Goal: Find contact information: Find contact information

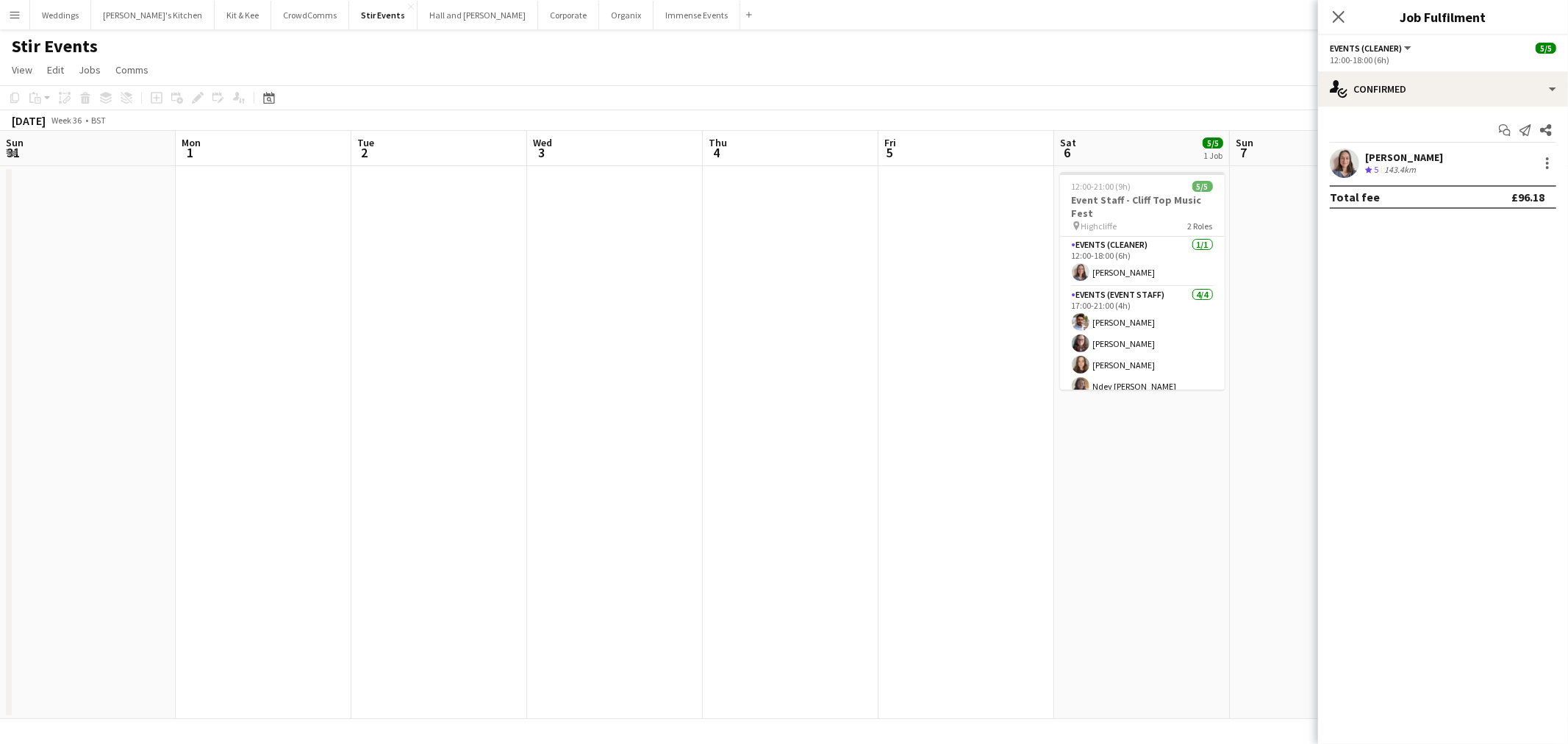
scroll to position [0, 505]
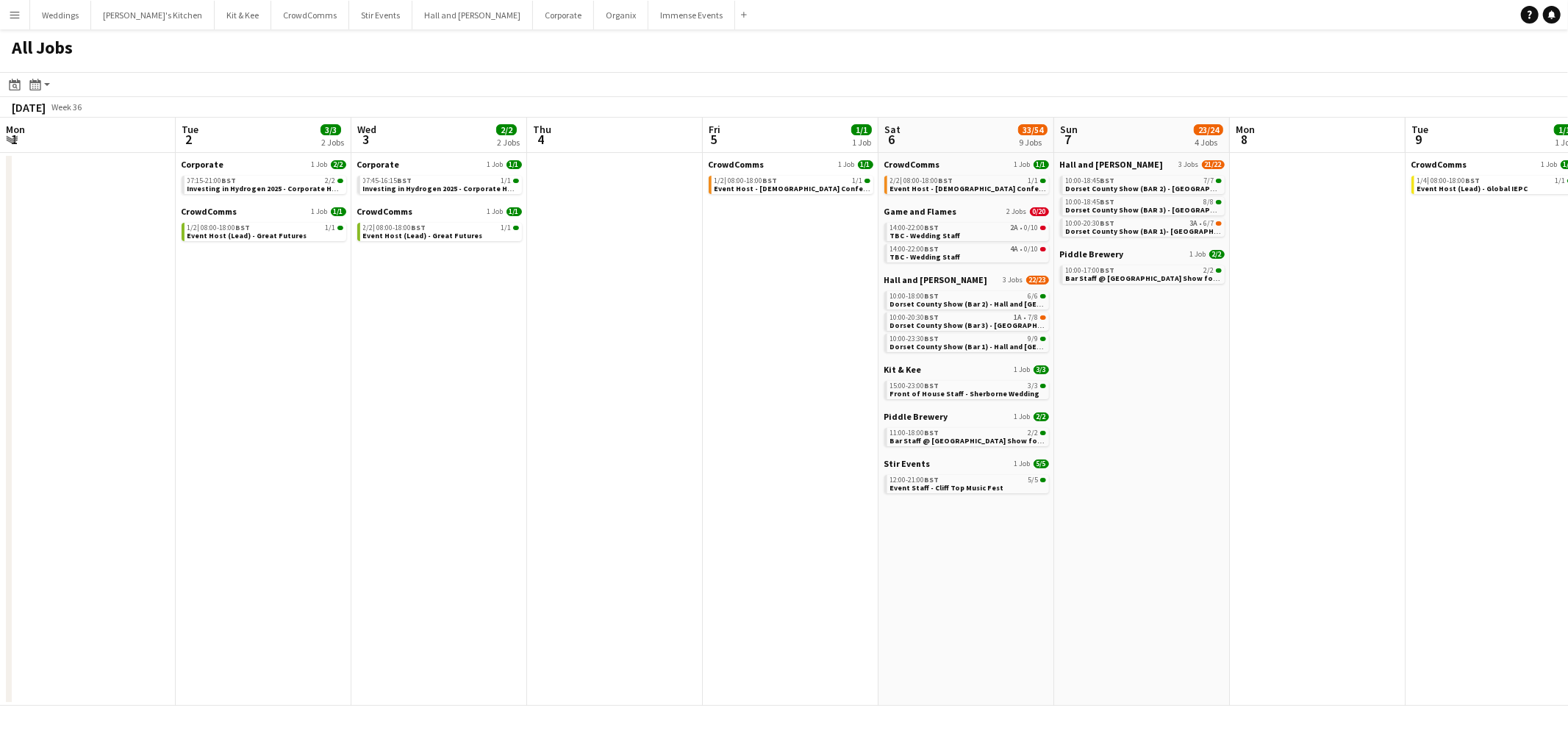
scroll to position [0, 504]
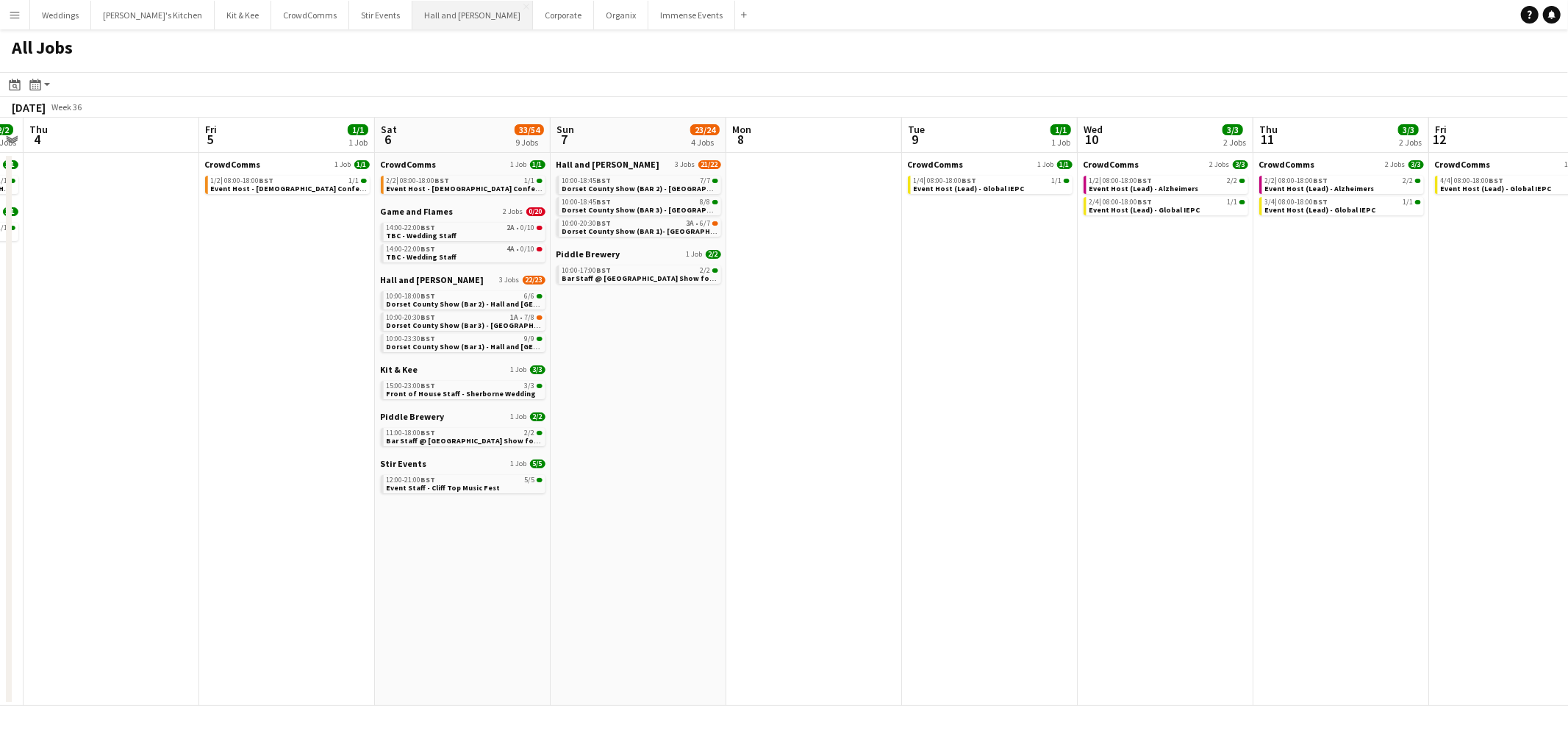
click at [412, 8] on button "Hall and Woodhouse Close" at bounding box center [472, 15] width 120 height 29
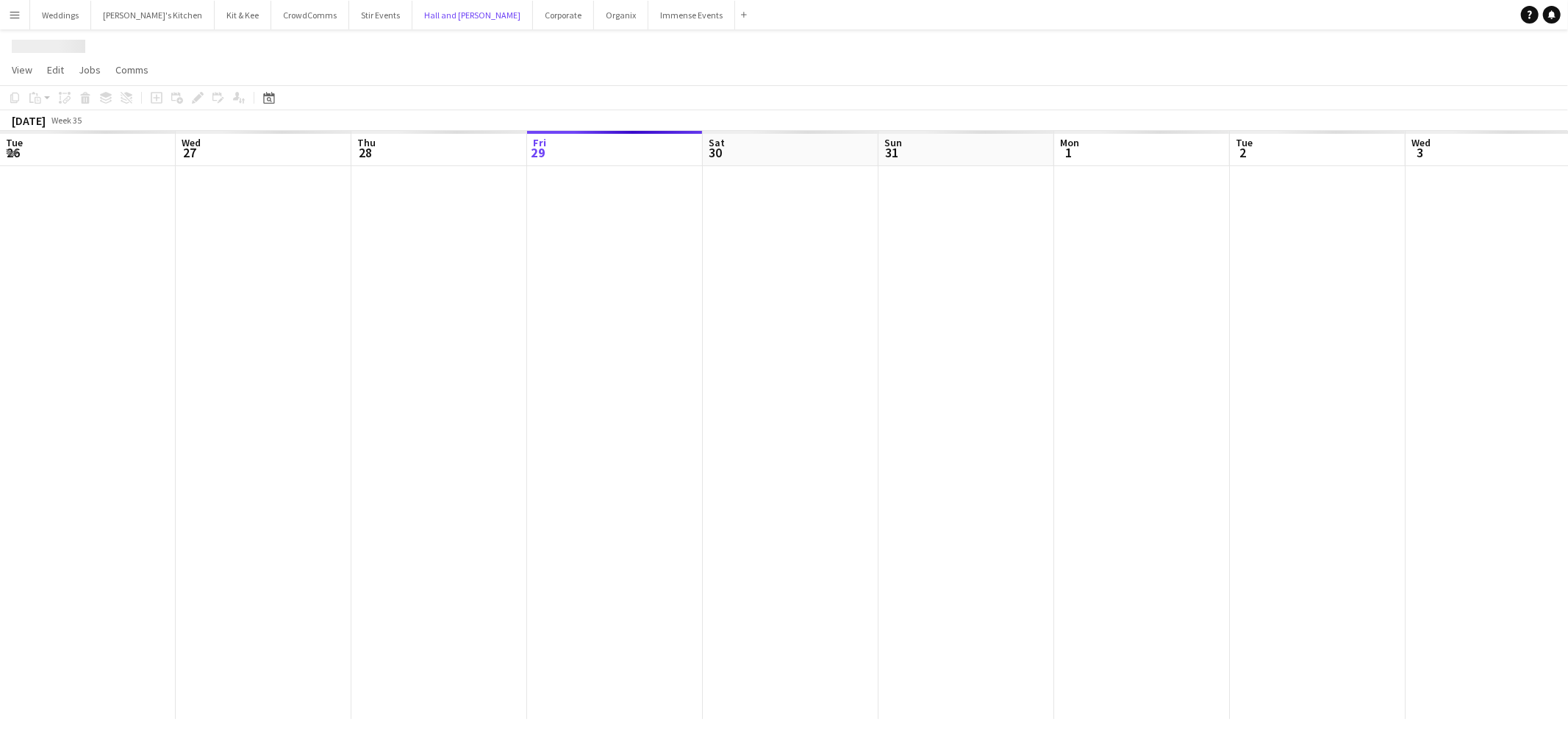
scroll to position [0, 350]
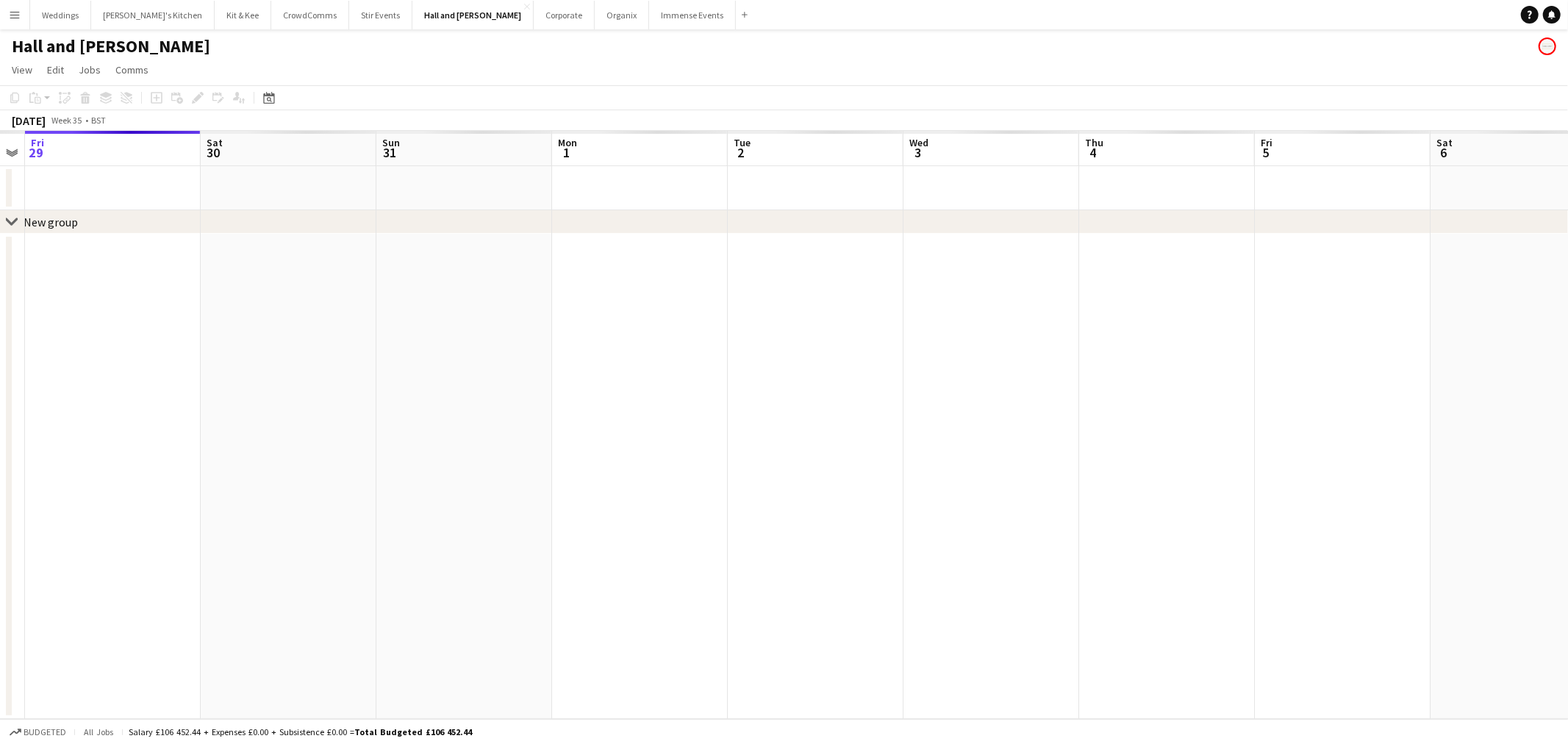
drag, startPoint x: 680, startPoint y: 185, endPoint x: 772, endPoint y: 185, distance: 92.0
click at [290, 227] on div "chevron-right New group Tue 26 Wed 27 Thu 28 Fri 29 Sat 30 Sun 31 Mon 1 Tue 2 W…" at bounding box center [784, 425] width 1568 height 588
drag, startPoint x: 796, startPoint y: 185, endPoint x: 135, endPoint y: 217, distance: 661.8
click at [132, 215] on div "chevron-right New group Fri 29 Sat 30 Sun 31 Mon 1 Tue 2 Wed 3 Thu 4 Fri 5 Sat …" at bounding box center [784, 425] width 1568 height 588
click at [406, 235] on app-calendar-viewport "Tue 2 Wed 3 Thu 4 Fri 5 Sat 6 Sun 7 Mon 8 Tue 9 Wed 10 Thu 11 Fri 12 Sat 13 Sun…" at bounding box center [784, 425] width 1568 height 588
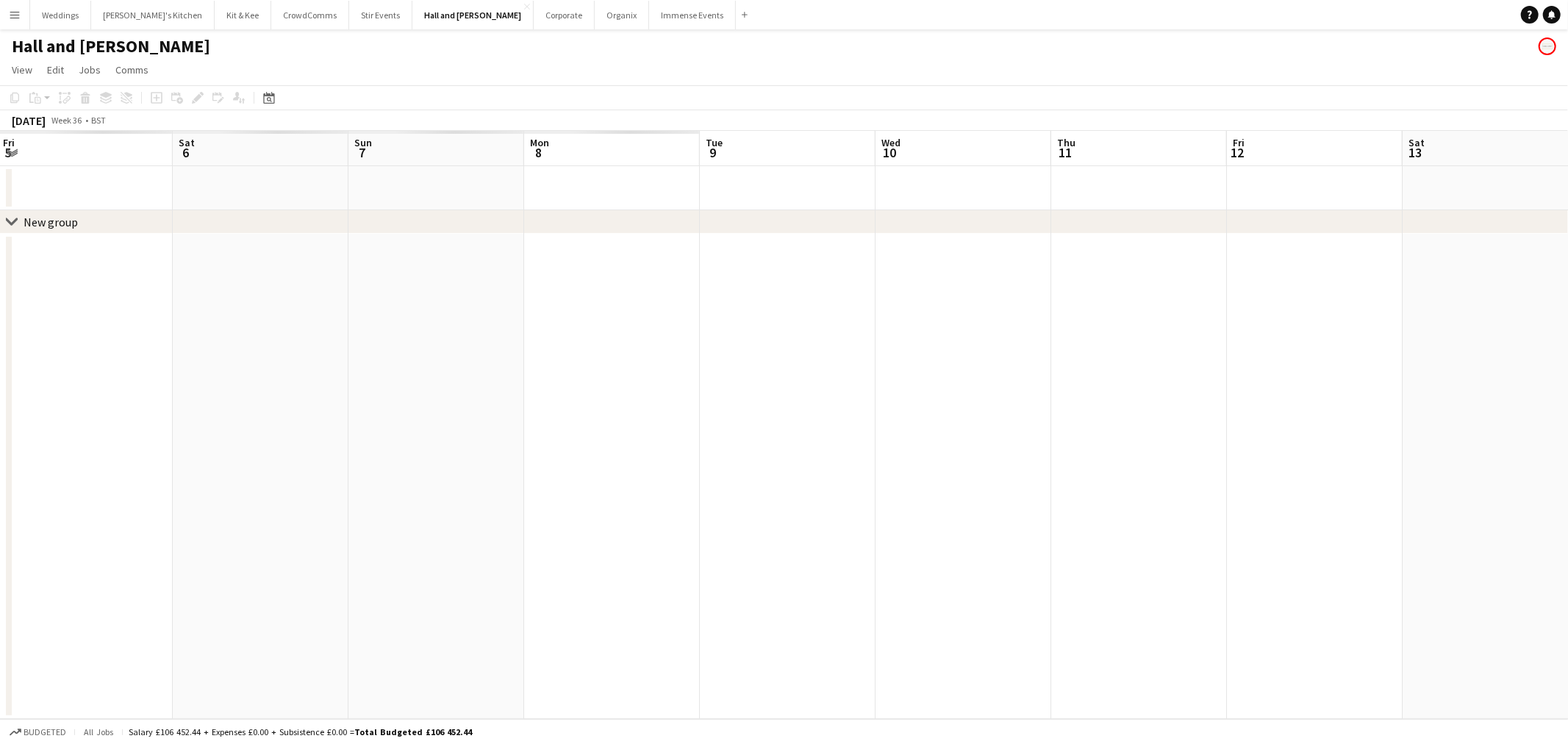
scroll to position [0, 464]
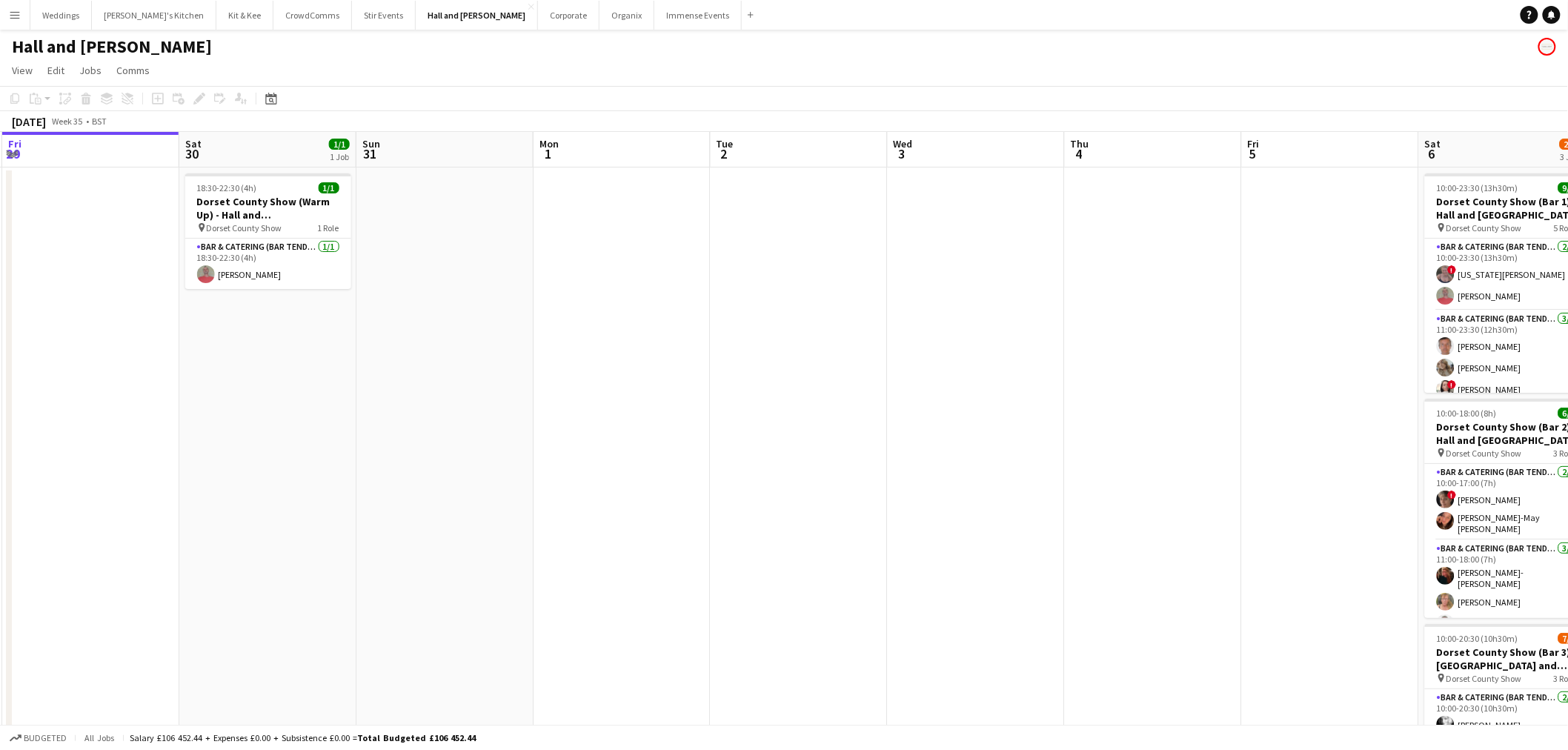
drag, startPoint x: 979, startPoint y: 327, endPoint x: 277, endPoint y: 354, distance: 702.5
click at [276, 354] on app-calendar-viewport "Tue 26 Wed 27 Thu 28 Fri 29 Sat 30 1/1 1 Job Sun 31 Mon 1 Tue 2 Wed 3 Thu 4 Fri…" at bounding box center [784, 537] width 1568 height 809
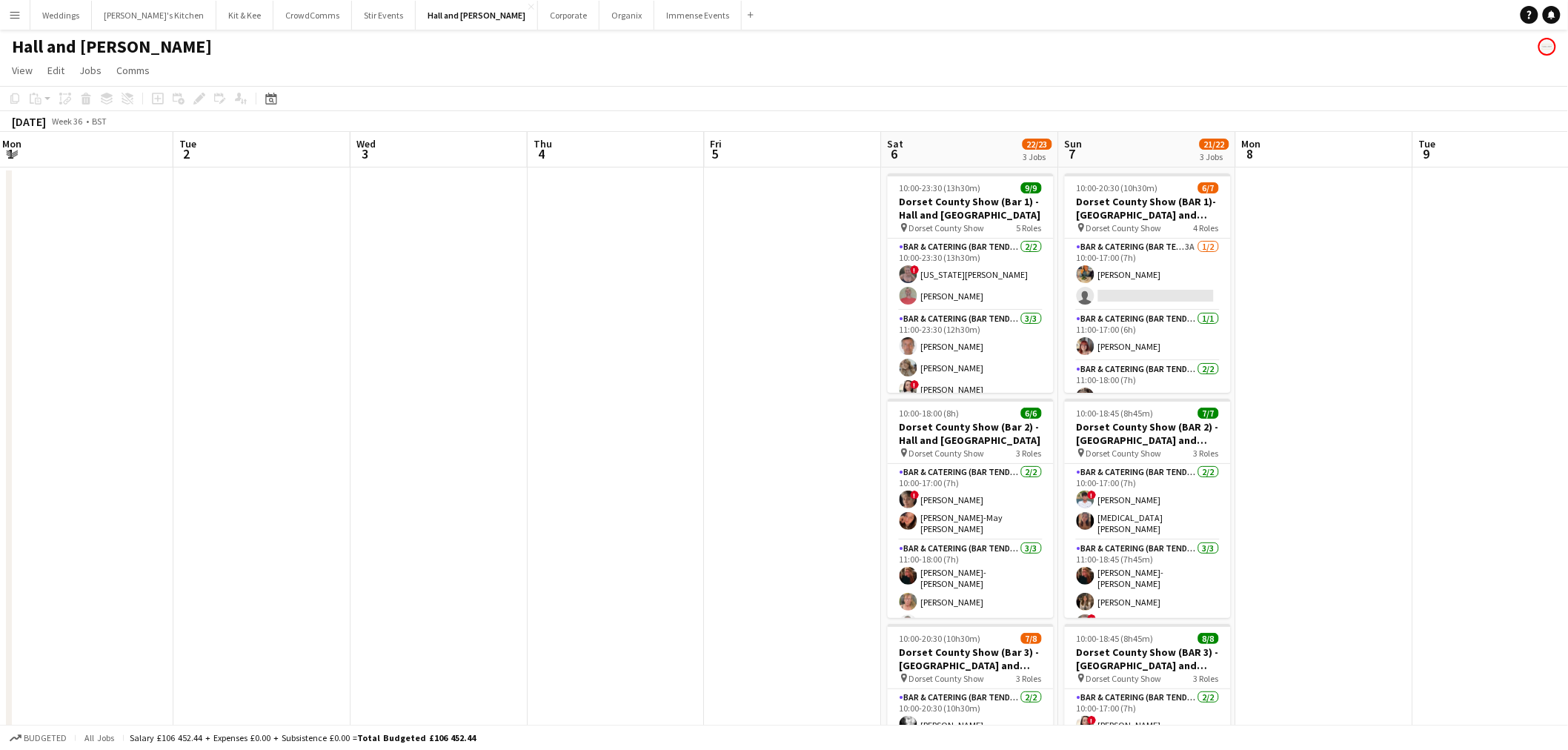
drag, startPoint x: 335, startPoint y: 307, endPoint x: 343, endPoint y: 294, distance: 15.3
click at [0, 331] on html "Menu Boards Boards Boards All jobs Status Workforce Workforce My Workforce Recr…" at bounding box center [784, 483] width 1568 height 966
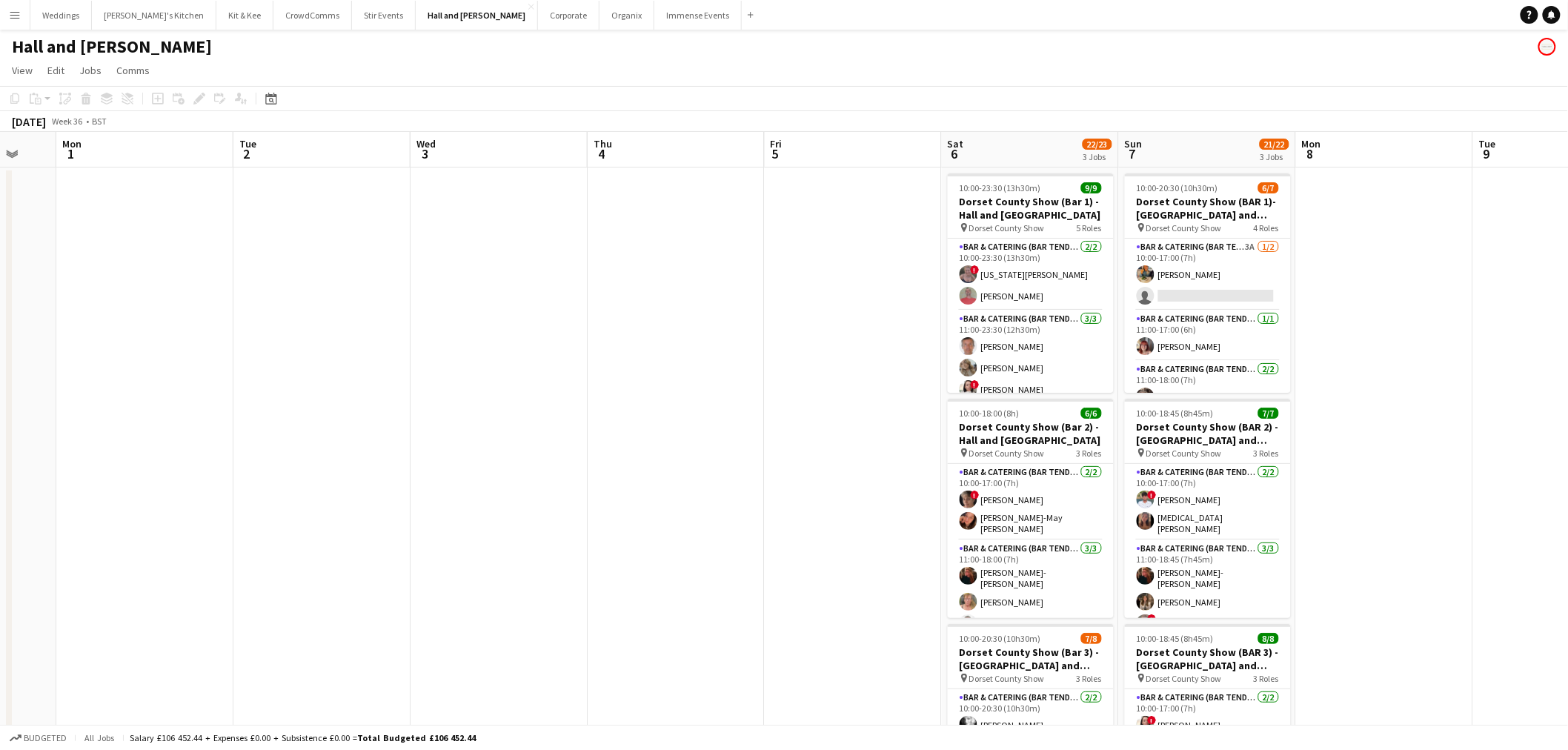
scroll to position [0, 519]
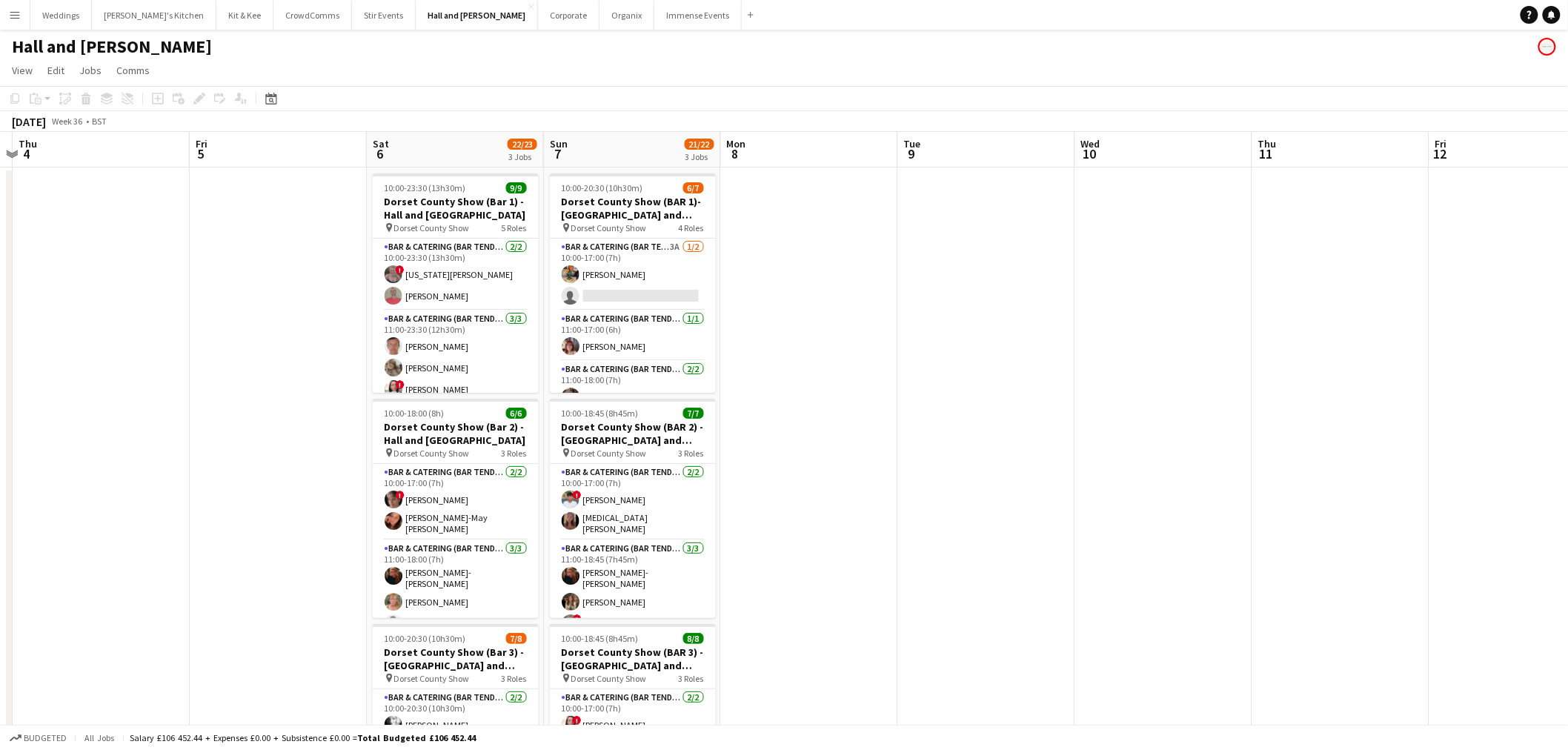
drag, startPoint x: 609, startPoint y: 302, endPoint x: 100, endPoint y: 335, distance: 510.1
click at [100, 335] on app-calendar-viewport "Mon 1 Tue 2 Wed 3 Thu 4 Fri 5 Sat 6 22/23 3 Jobs Sun 7 21/22 3 Jobs Mon 8 Tue 9…" at bounding box center [784, 537] width 1568 height 809
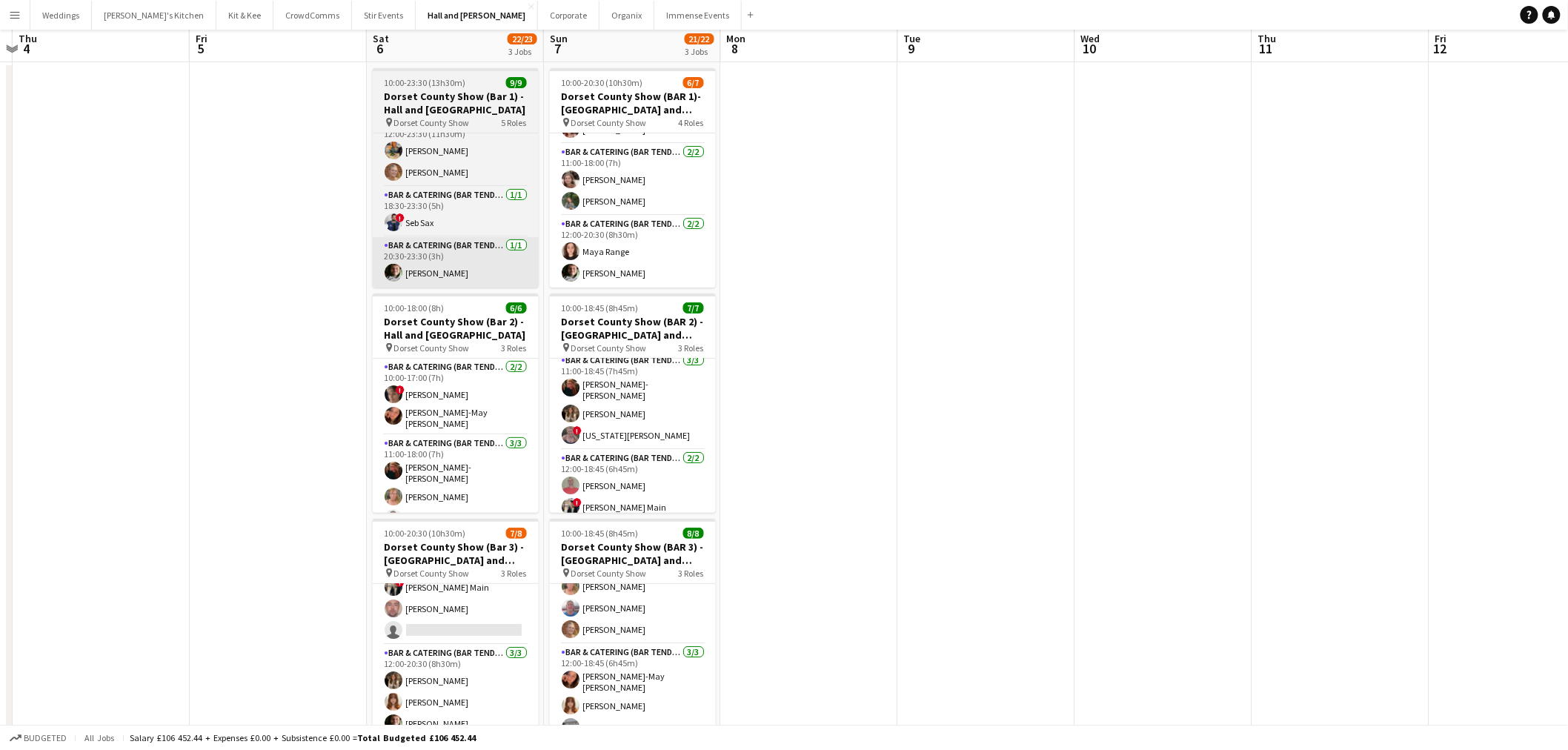
scroll to position [0, 0]
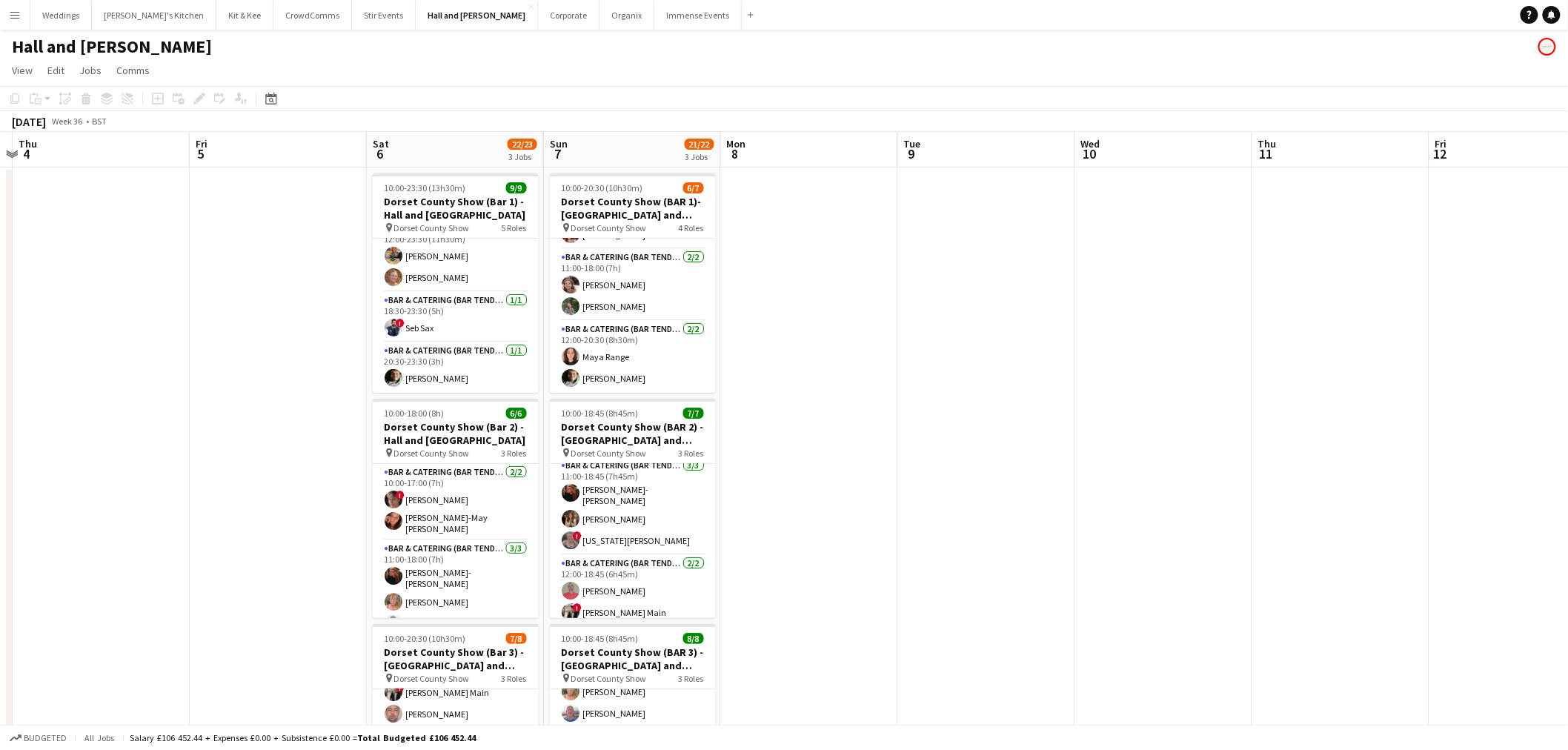
click at [865, 388] on app-date-cell at bounding box center [810, 520] width 177 height 705
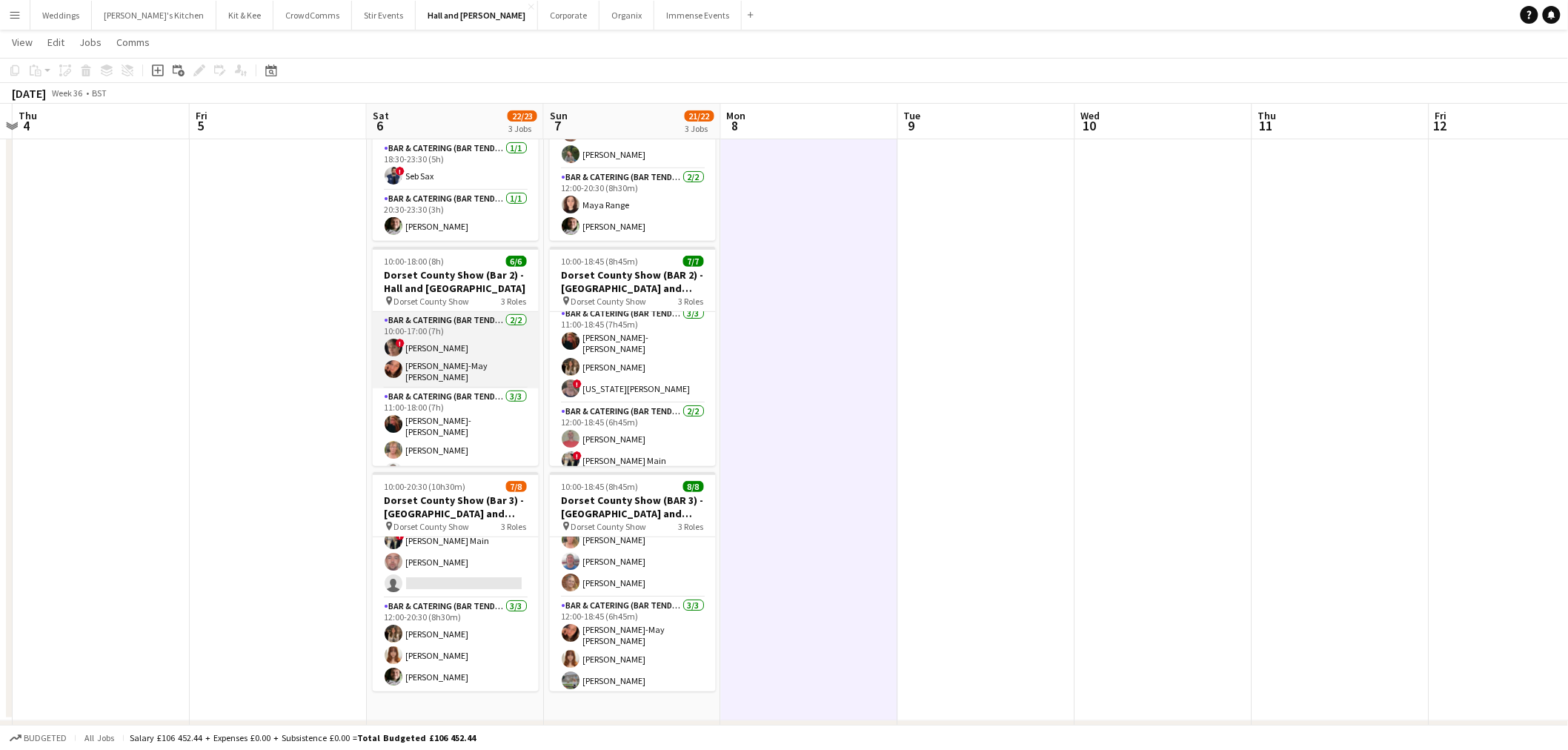
scroll to position [215, 0]
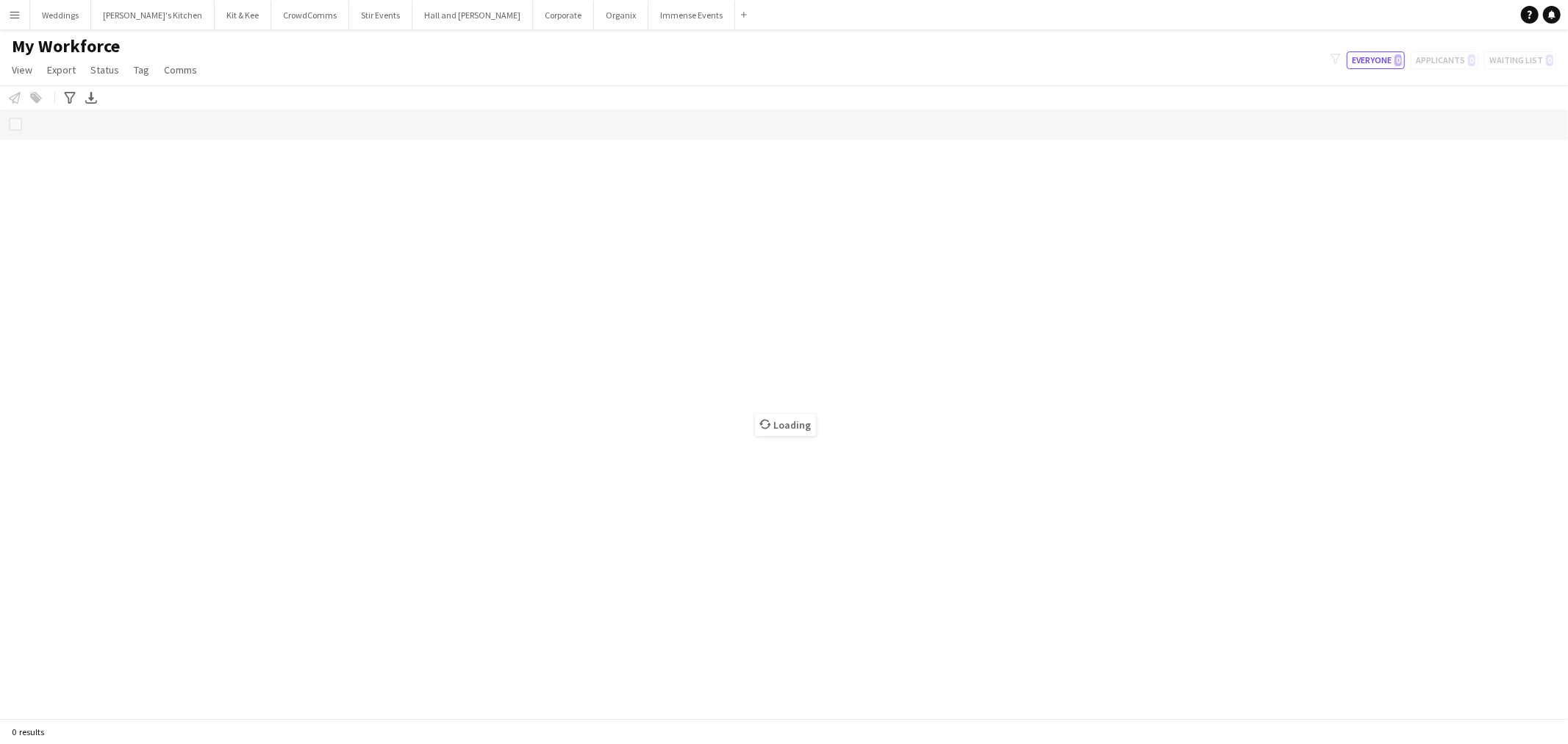
click at [1393, 67] on button "Everyone 0" at bounding box center [1376, 60] width 58 height 18
click at [1440, 67] on div "filter-1 Everyone 0 Applicants 0 Waiting list 0" at bounding box center [1443, 60] width 250 height 18
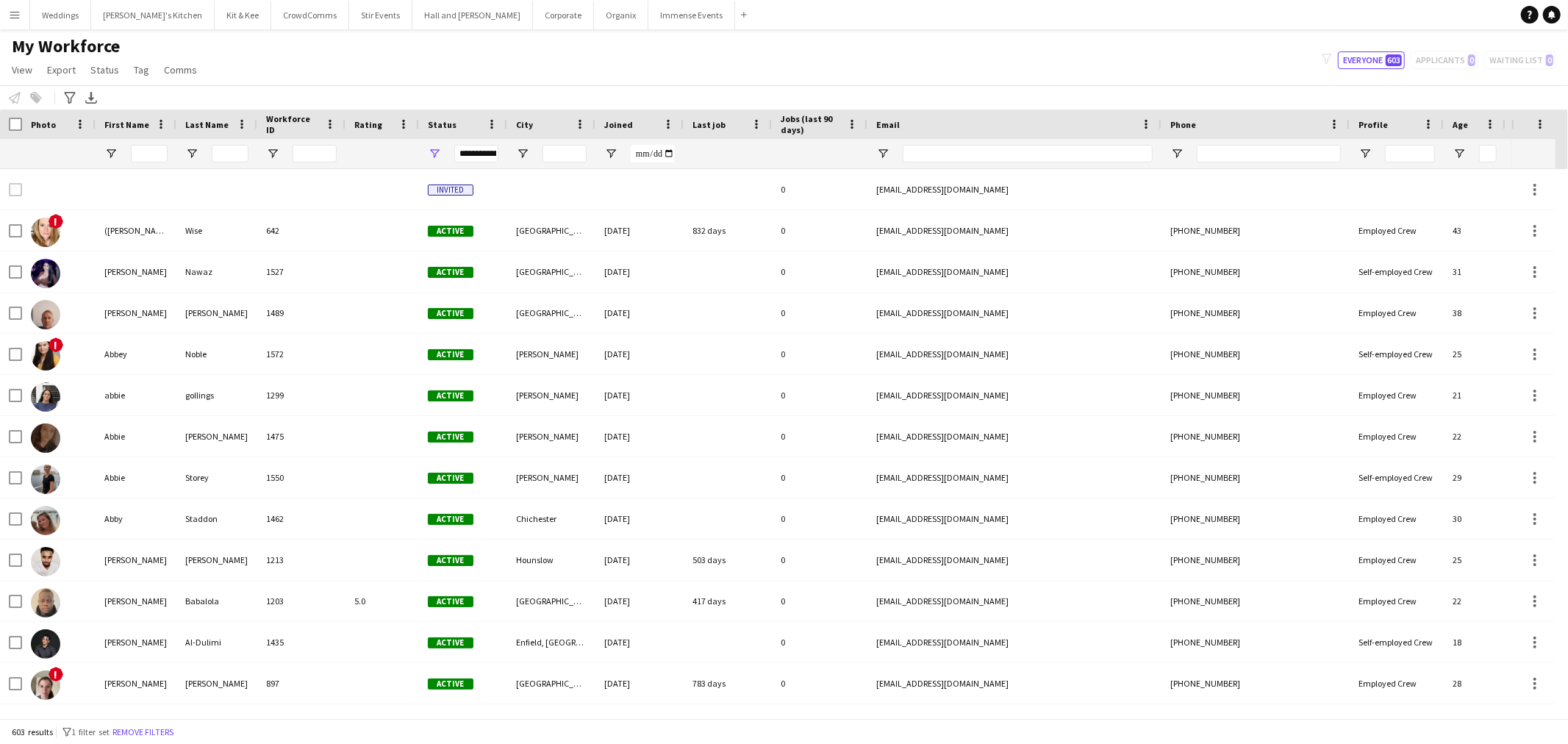
click at [1439, 61] on div "filter-1 Everyone 603 Applicants 0 Waiting list 0" at bounding box center [1439, 60] width 258 height 18
click at [1386, 56] on button "Everyone 603" at bounding box center [1371, 60] width 67 height 18
click at [152, 158] on input "First Name Filter Input" at bounding box center [150, 153] width 37 height 18
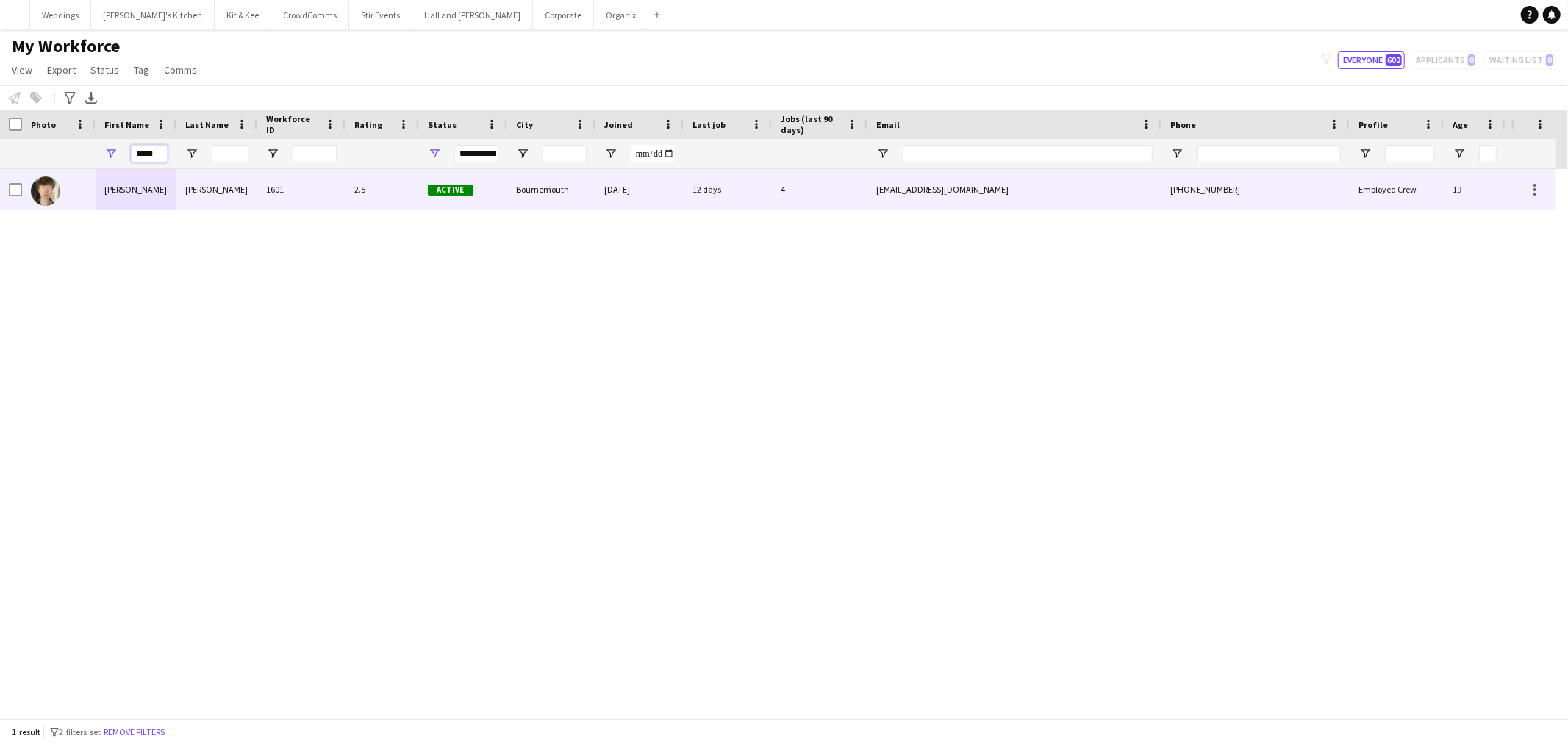
type input "*****"
click at [214, 189] on div "Wells" at bounding box center [216, 189] width 80 height 41
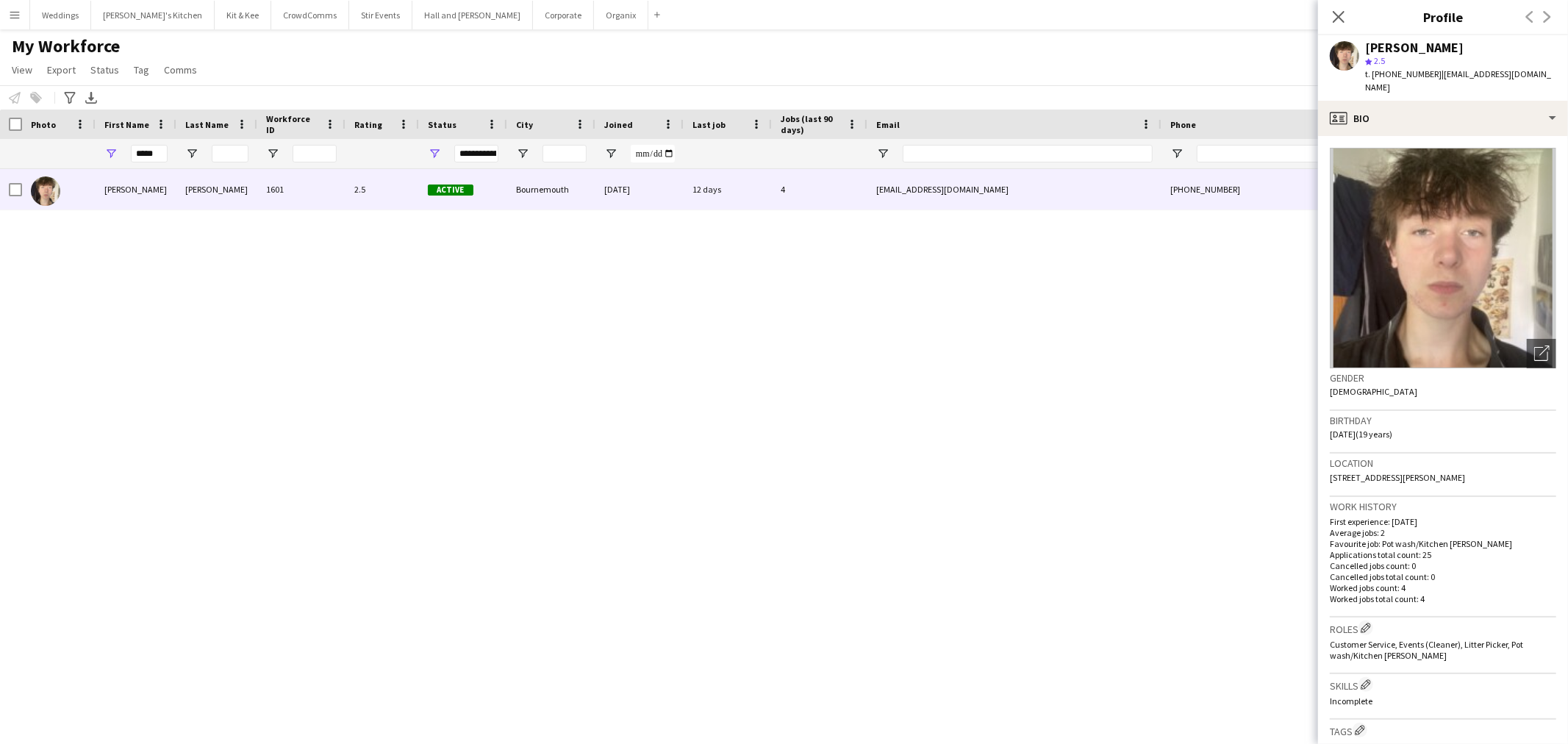
click at [1500, 78] on span "| solomonwells079@gmail.com" at bounding box center [1457, 80] width 186 height 24
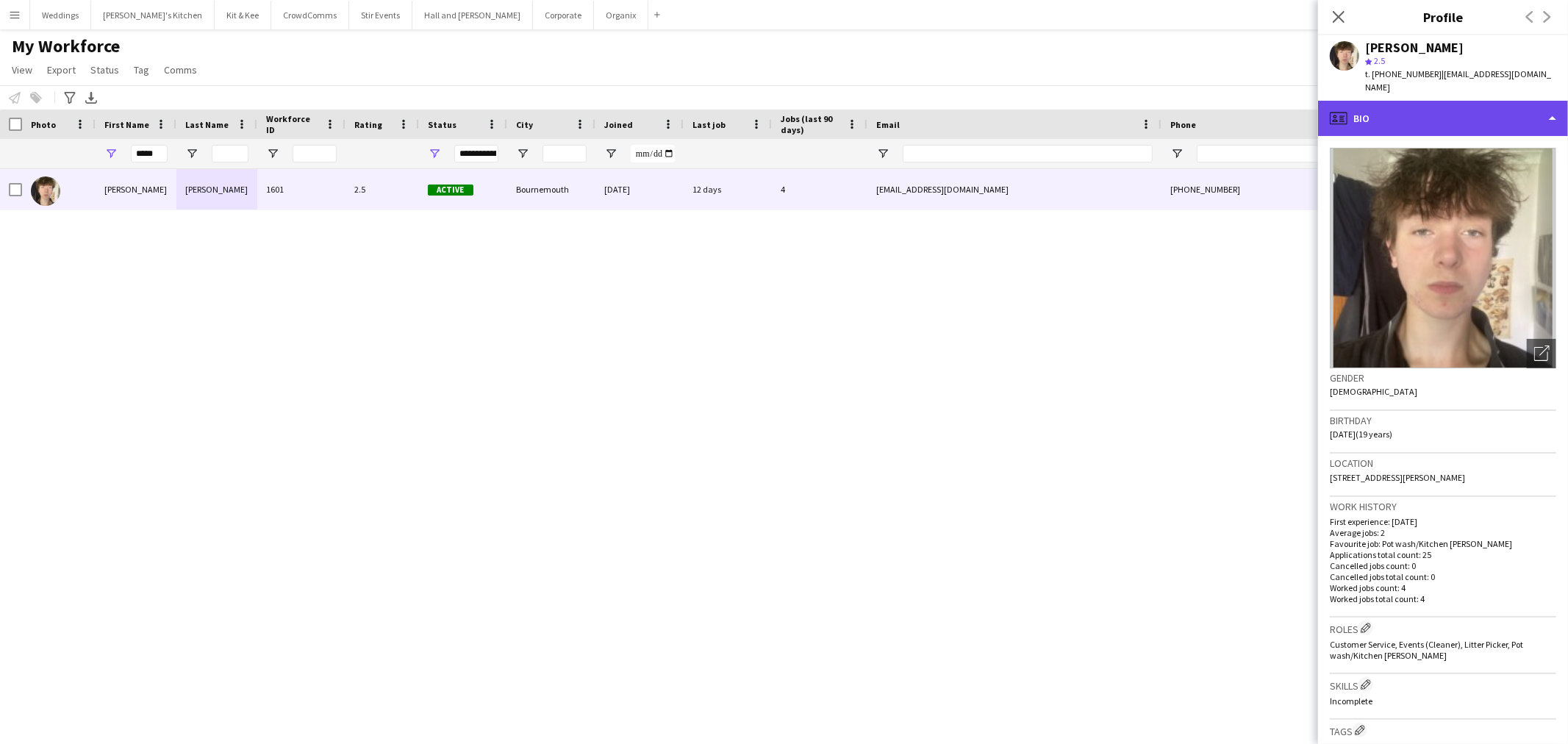
click at [1495, 101] on div "profile Bio" at bounding box center [1443, 118] width 250 height 35
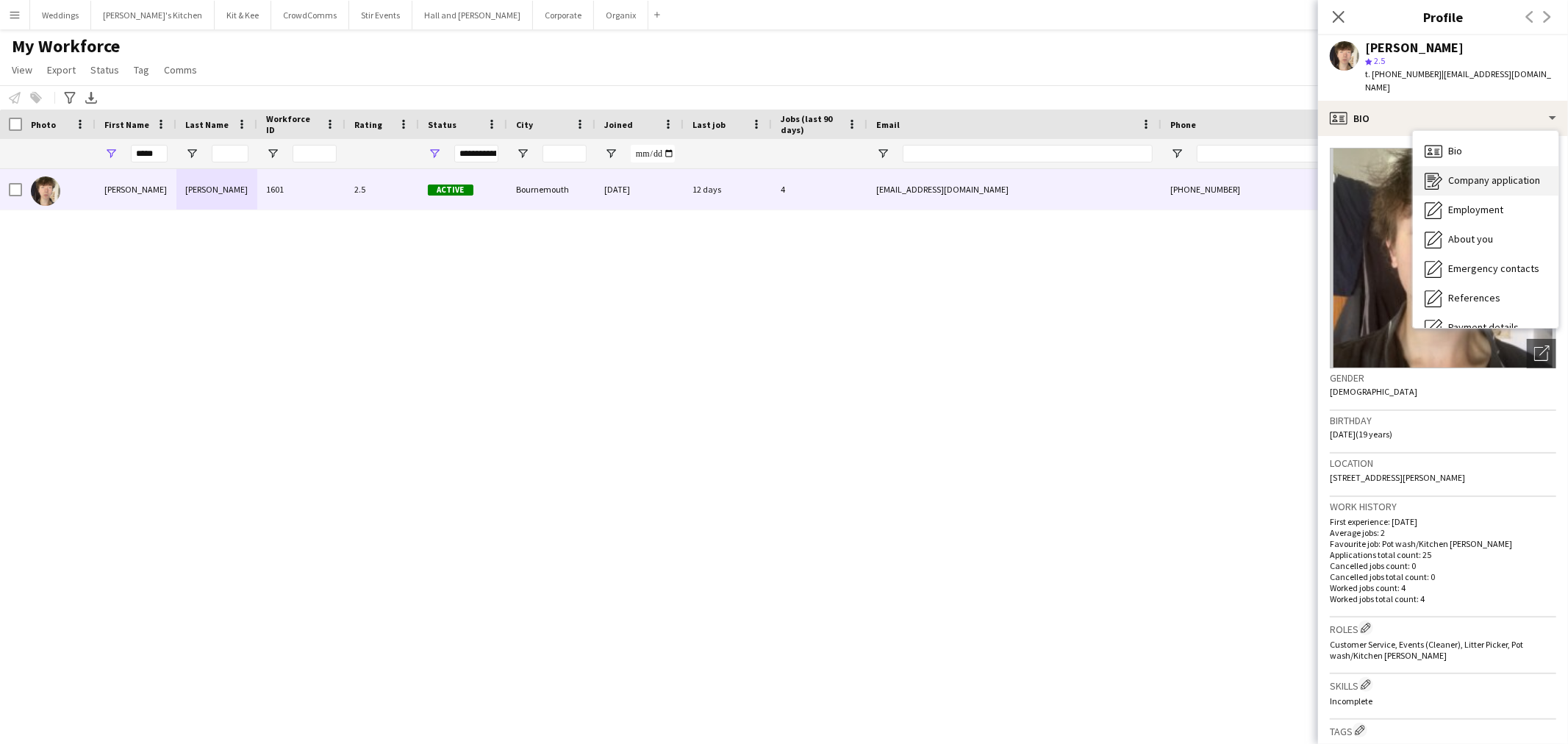
click at [1515, 174] on span "Company application" at bounding box center [1493, 180] width 92 height 13
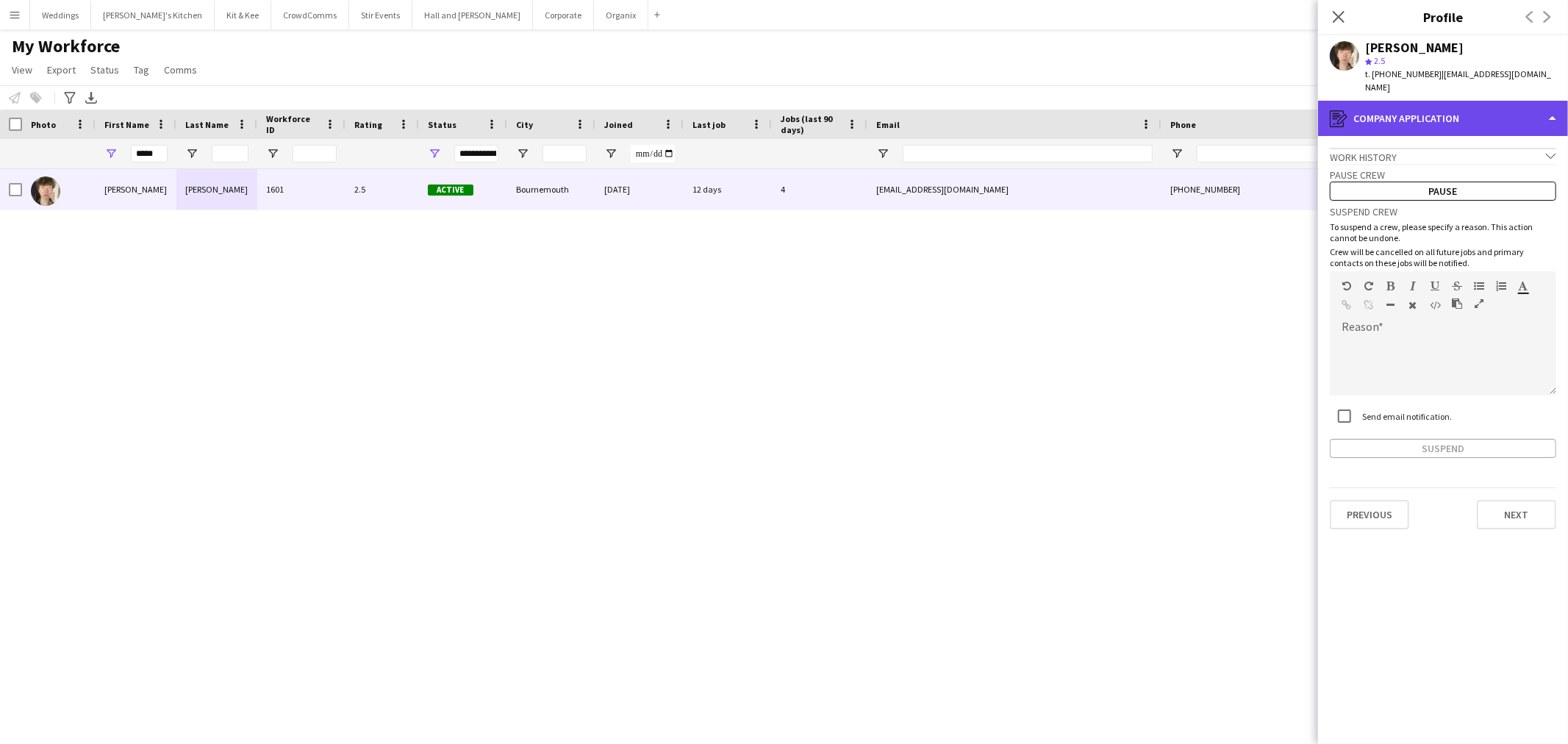
click at [1393, 101] on div "register Company application" at bounding box center [1443, 118] width 250 height 35
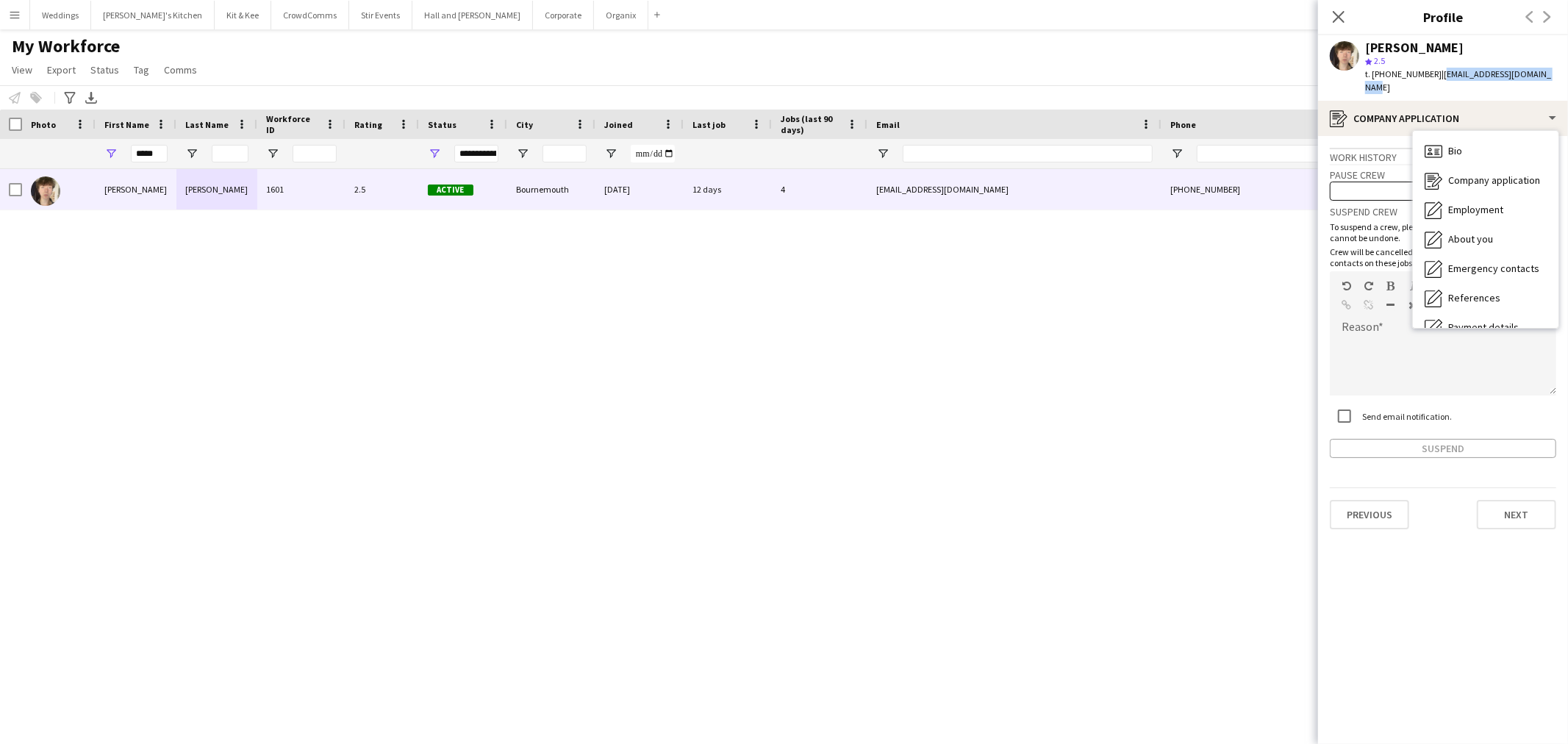
drag, startPoint x: 1541, startPoint y: 68, endPoint x: 1434, endPoint y: 75, distance: 107.2
click at [1434, 75] on span "| solomonwells079@gmail.com" at bounding box center [1457, 80] width 186 height 24
copy span "solomonwells079@gmail.com"
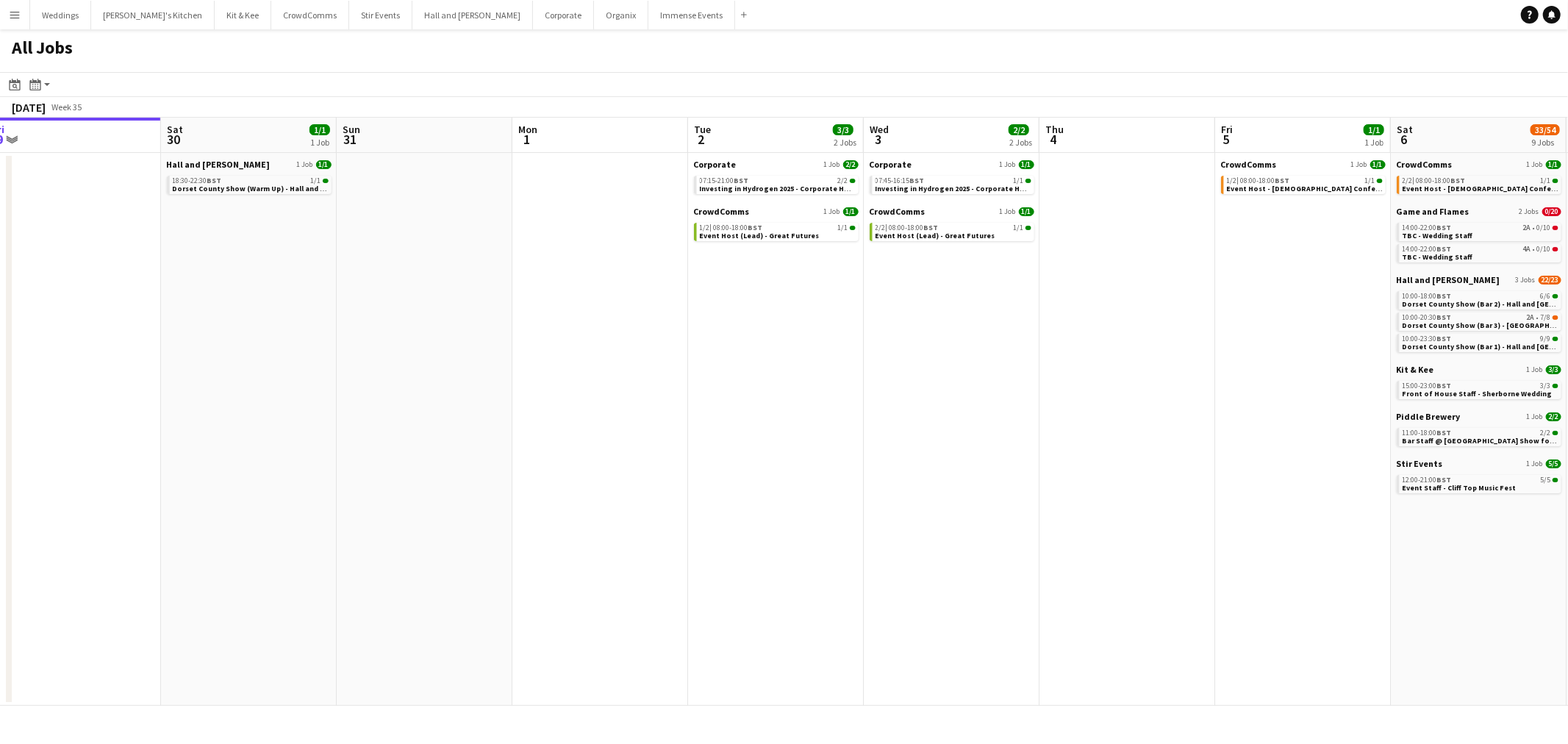
drag, startPoint x: 701, startPoint y: 456, endPoint x: 403, endPoint y: 482, distance: 299.1
click at [403, 482] on app-calendar-viewport "Tue 26 Wed 27 Thu 28 Fri 29 Sat 30 1/1 1 Job Sun 31 Mon 1 Tue 2 3/3 2 Jobs Wed …" at bounding box center [784, 411] width 1568 height 588
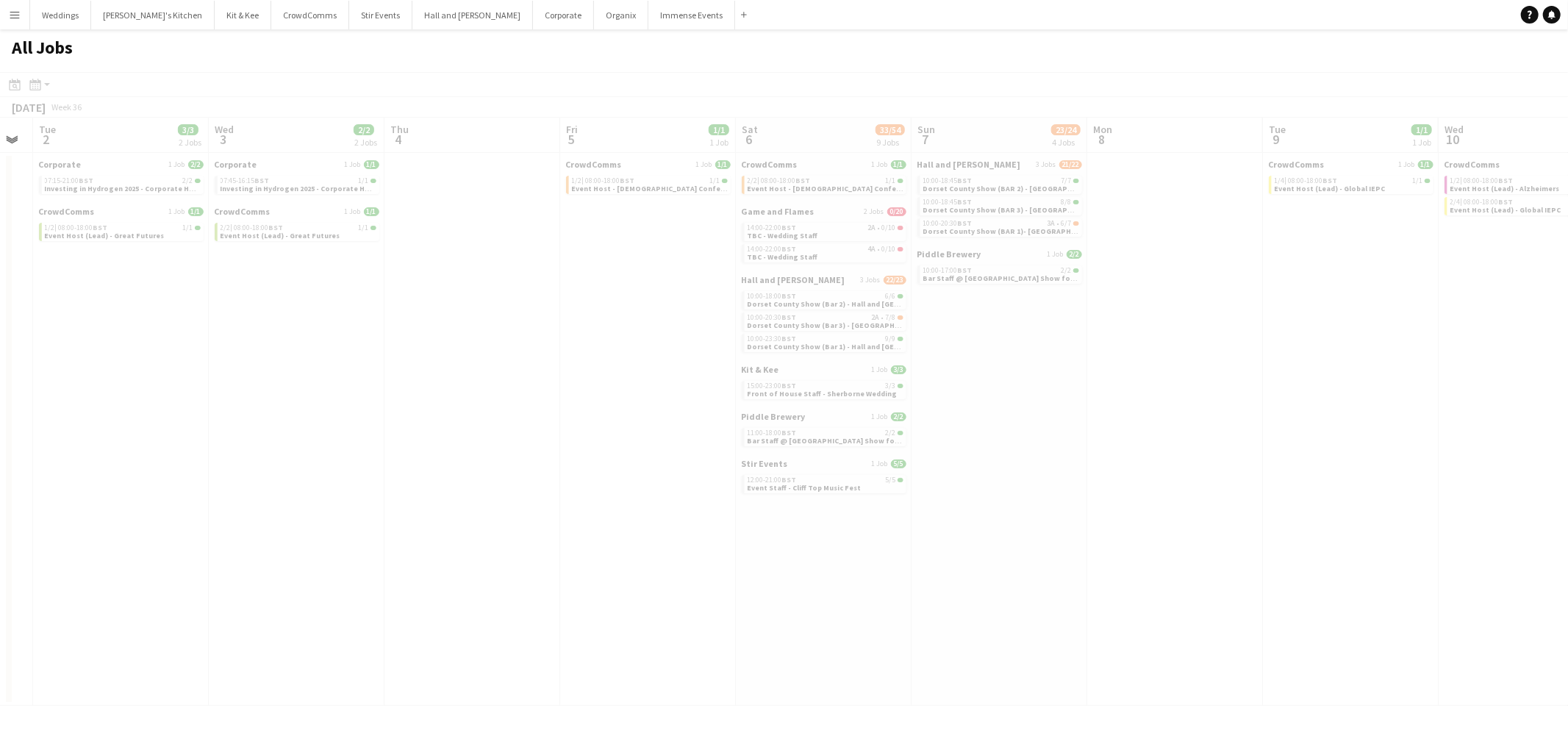
scroll to position [0, 386]
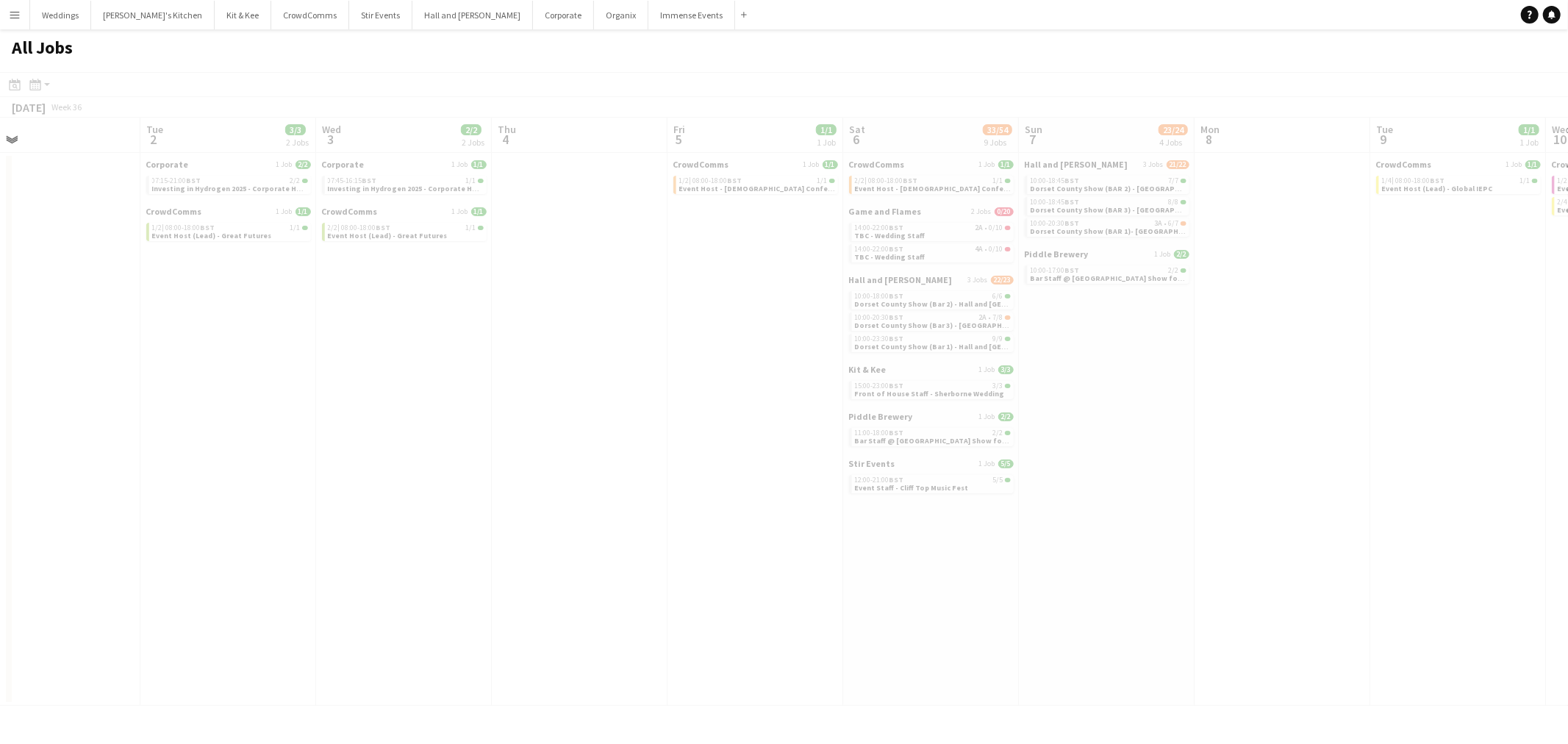
drag, startPoint x: 402, startPoint y: 466, endPoint x: 190, endPoint y: 479, distance: 212.4
click at [190, 479] on app-calendar-viewport "Sat 30 1/1 1 Job Sun 31 Mon 1 Tue 2 3/3 2 Jobs Wed 3 2/2 2 Jobs Thu 4 Fri 5 1/1…" at bounding box center [784, 411] width 1568 height 588
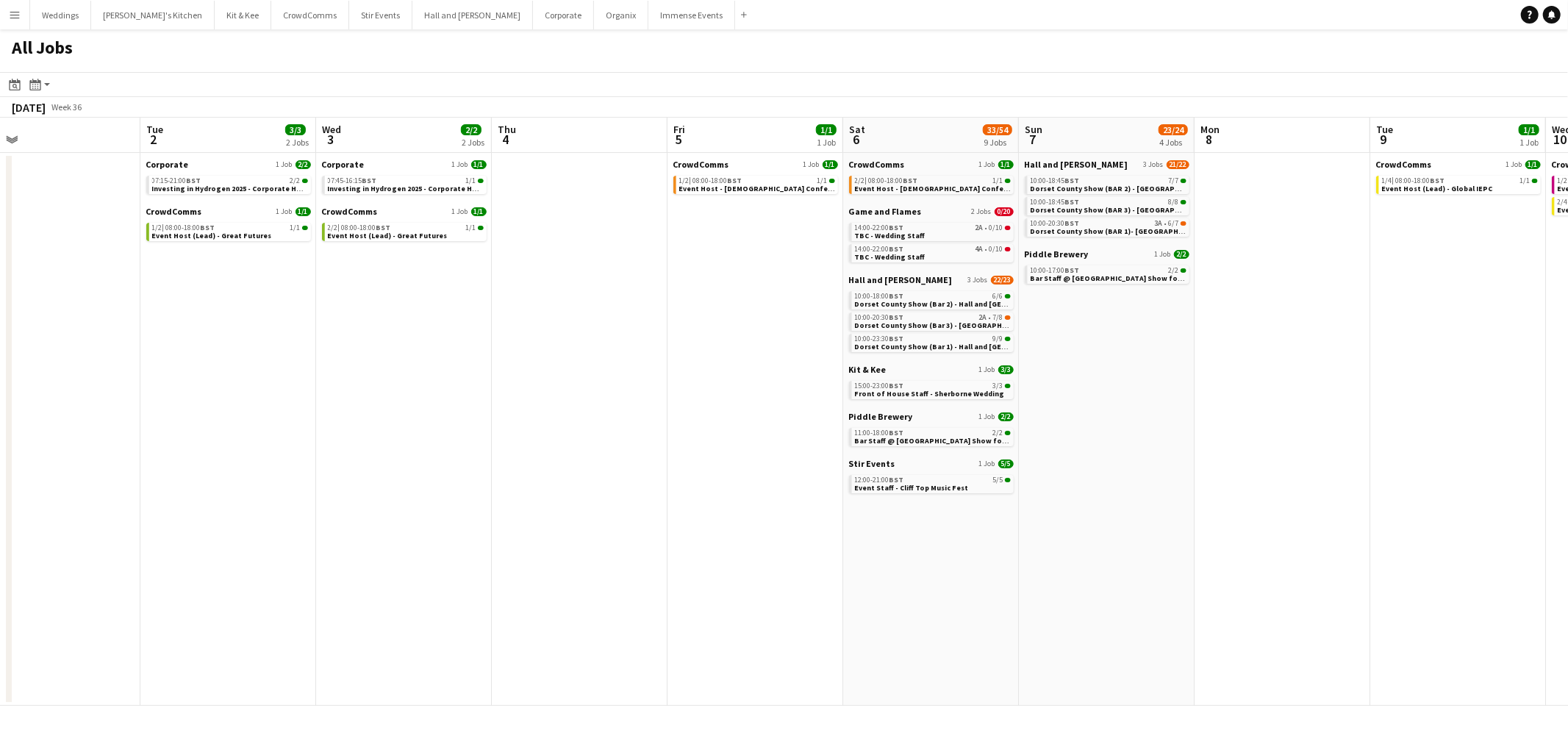
click at [1110, 378] on app-calendar-viewport "Sat 30 1/1 1 Job Sun 31 Mon 1 Tue 2 3/3 2 Jobs Wed 3 2/2 2 Jobs Thu 4 Fri 5 1/1…" at bounding box center [784, 411] width 1568 height 588
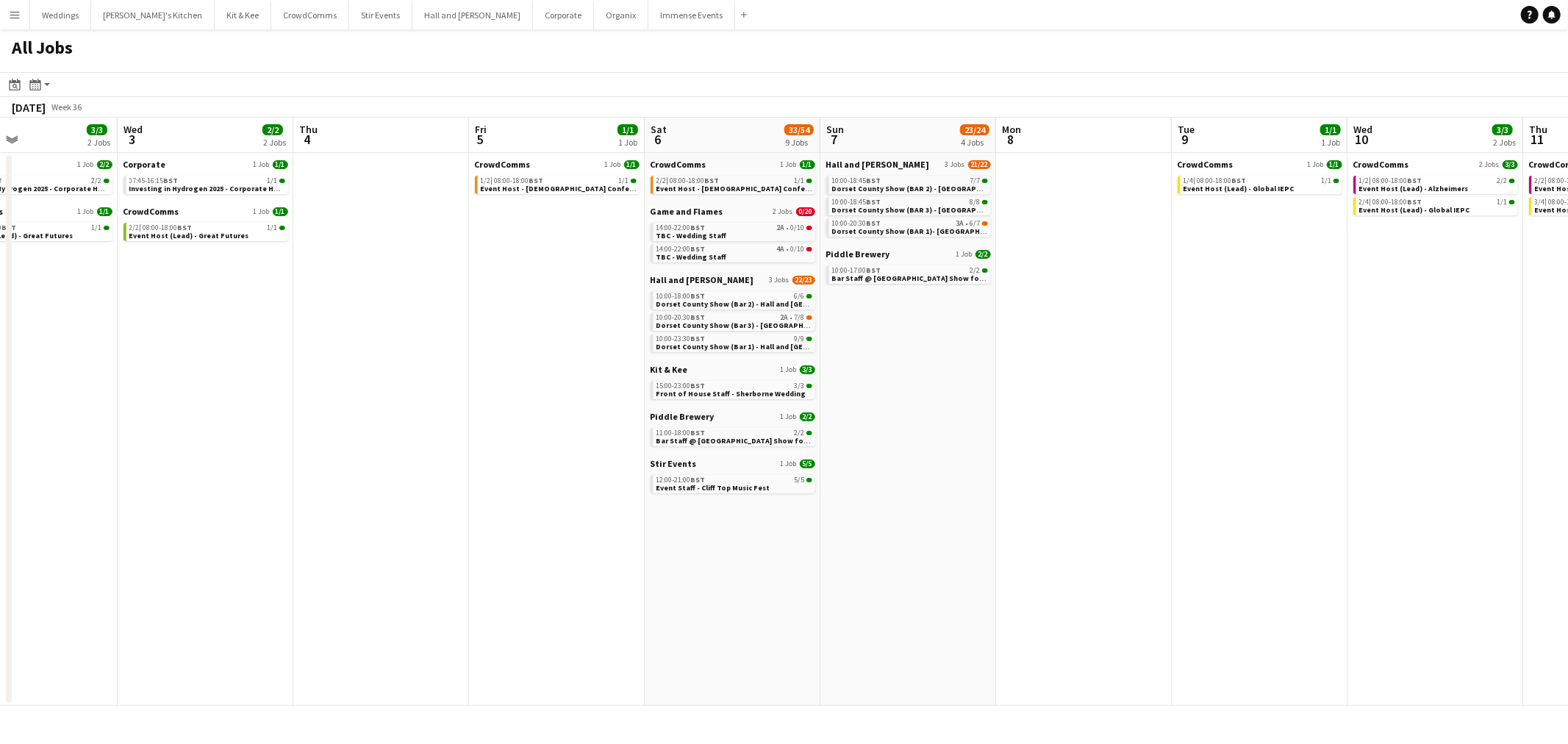
scroll to position [0, 521]
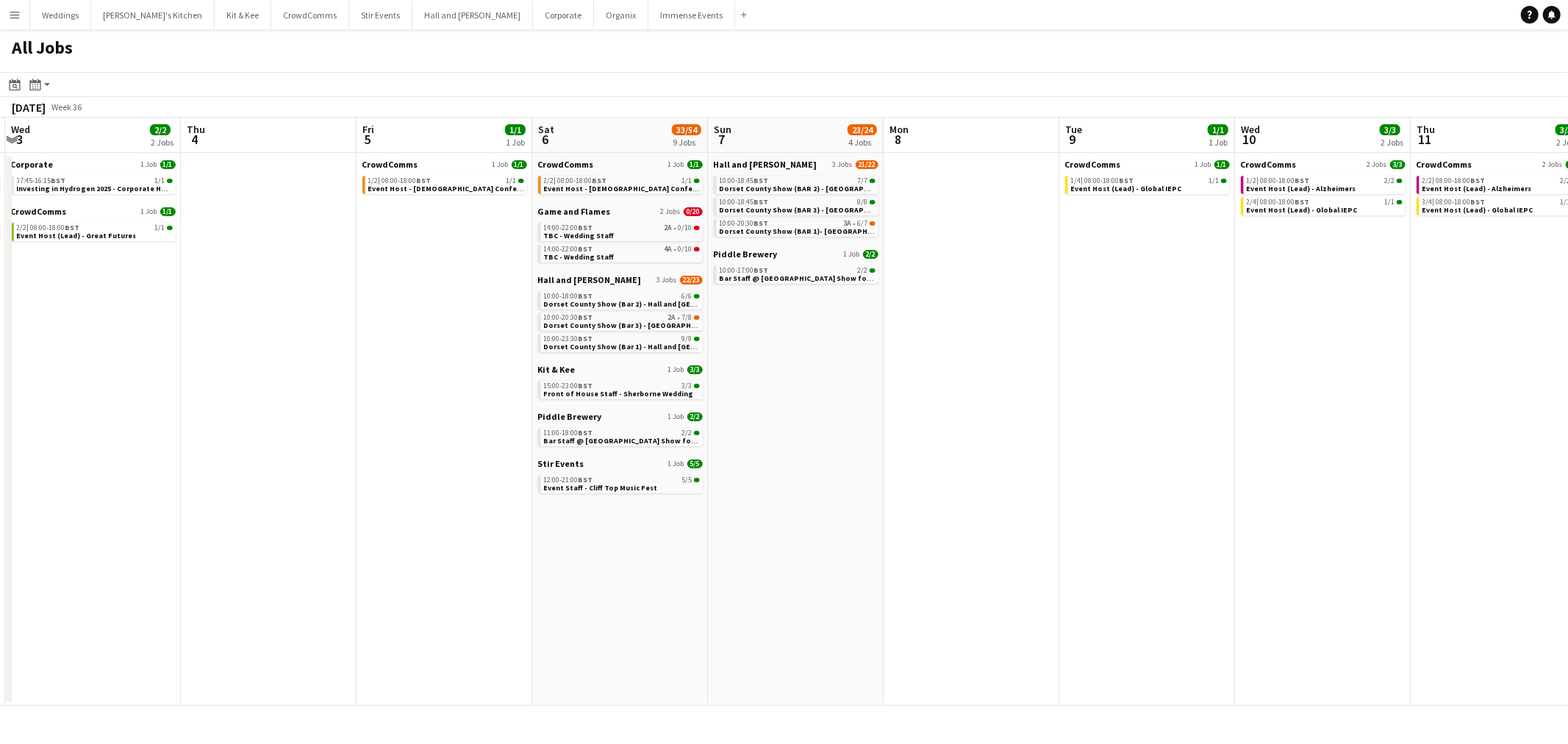
drag, startPoint x: 1110, startPoint y: 378, endPoint x: 804, endPoint y: 446, distance: 313.5
click at [804, 446] on app-calendar-viewport "Sun 31 Mon 1 Tue 2 3/3 2 Jobs Wed 3 2/2 2 Jobs Thu 4 Fri 5 1/1 1 Job Sat 6 33/5…" at bounding box center [784, 411] width 1568 height 588
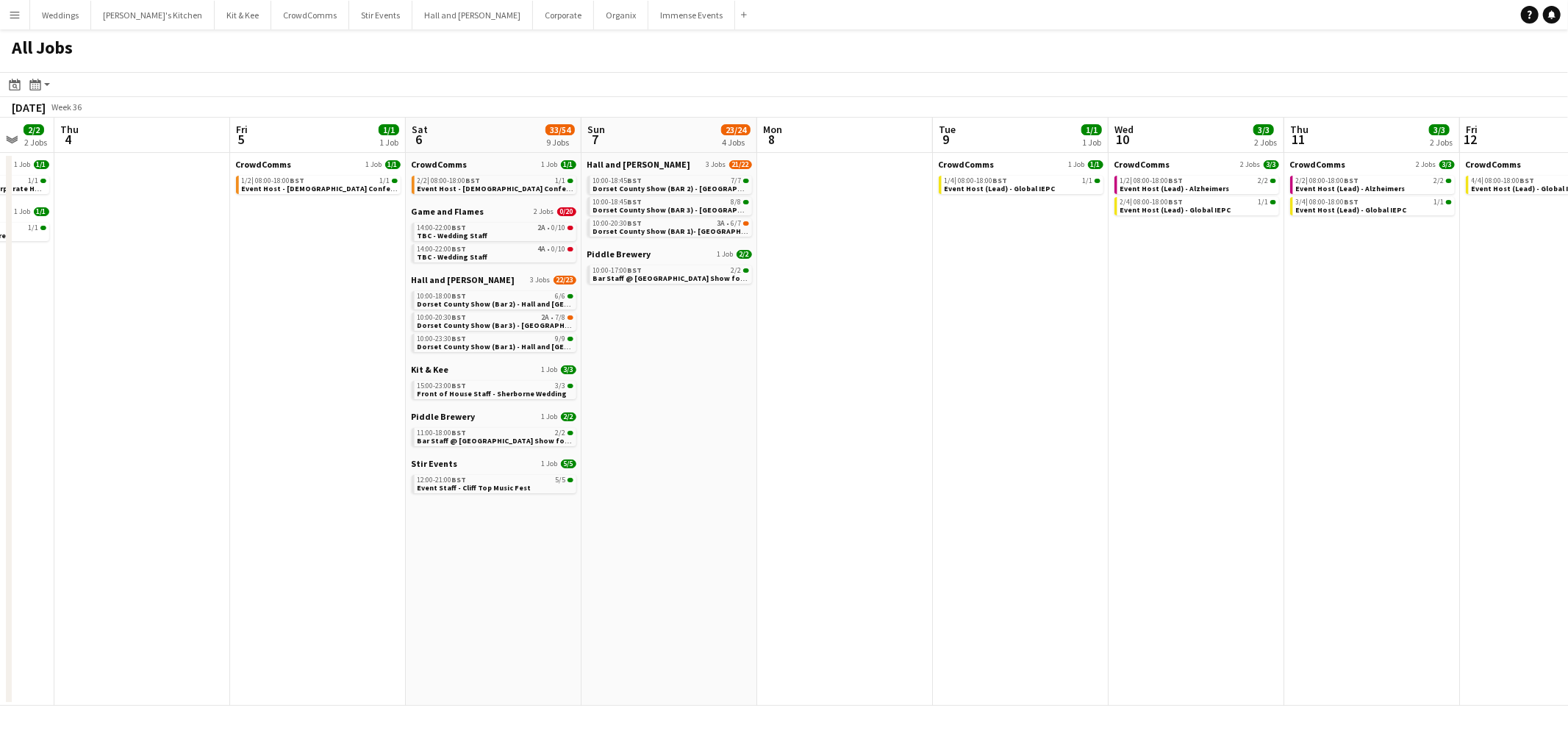
drag, startPoint x: 880, startPoint y: 414, endPoint x: 686, endPoint y: 378, distance: 197.3
click at [743, 442] on app-calendar-viewport "Mon 1 Tue 2 3/3 2 Jobs Wed 3 2/2 2 Jobs Thu 4 Fri 5 1/1 1 Job Sat 6 33/54 9 Job…" at bounding box center [784, 411] width 1568 height 588
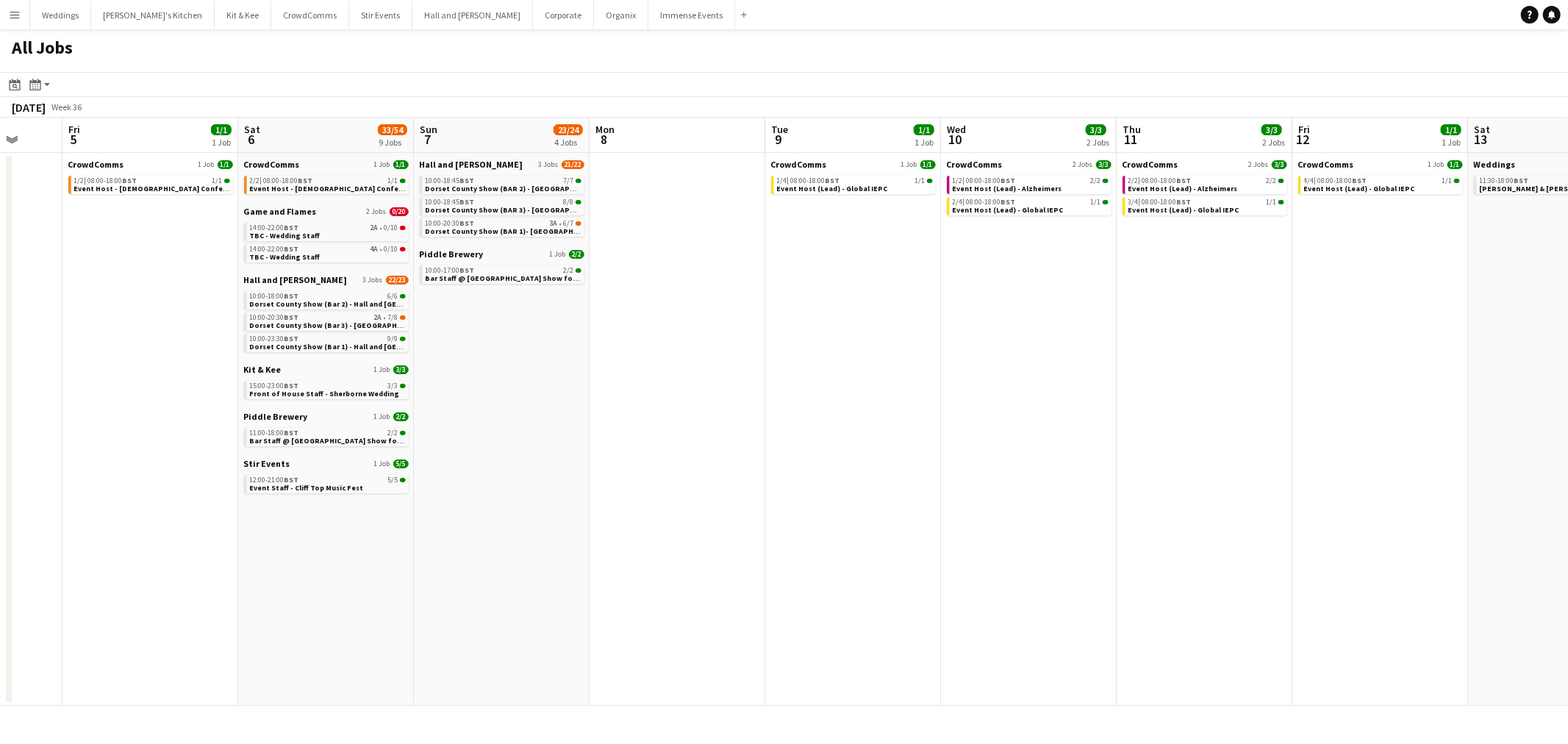
scroll to position [0, 493]
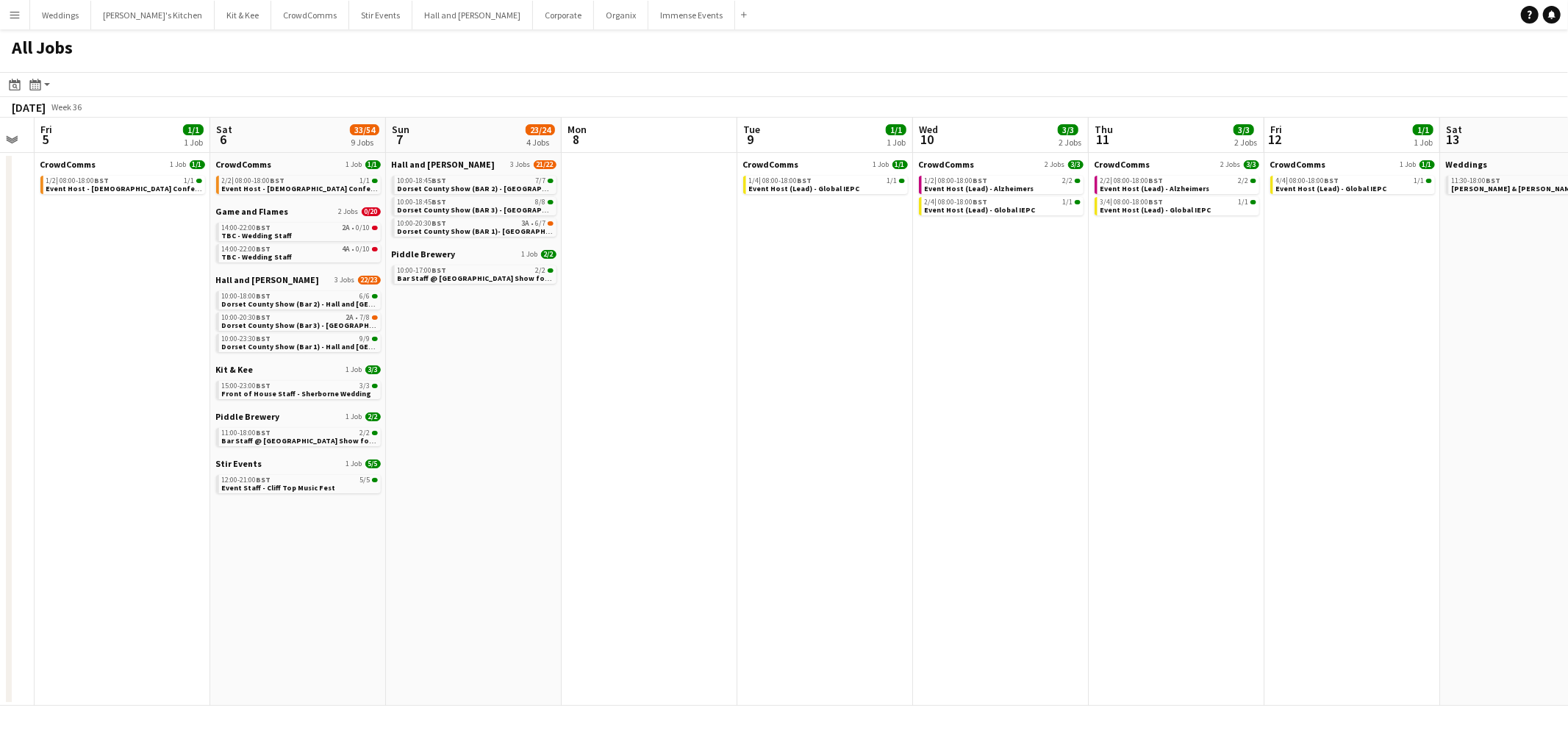
drag, startPoint x: 924, startPoint y: 381, endPoint x: 738, endPoint y: 411, distance: 188.4
click at [738, 411] on app-calendar-viewport "Tue 2 3/3 2 Jobs Wed 3 2/2 2 Jobs Thu 4 Fri 5 1/1 1 Job Sat 6 33/54 9 Jobs Sun …" at bounding box center [784, 411] width 1568 height 588
drag, startPoint x: 647, startPoint y: 454, endPoint x: 642, endPoint y: 448, distance: 7.8
click at [650, 451] on app-date-cell at bounding box center [649, 429] width 176 height 553
